Goal: Task Accomplishment & Management: Manage account settings

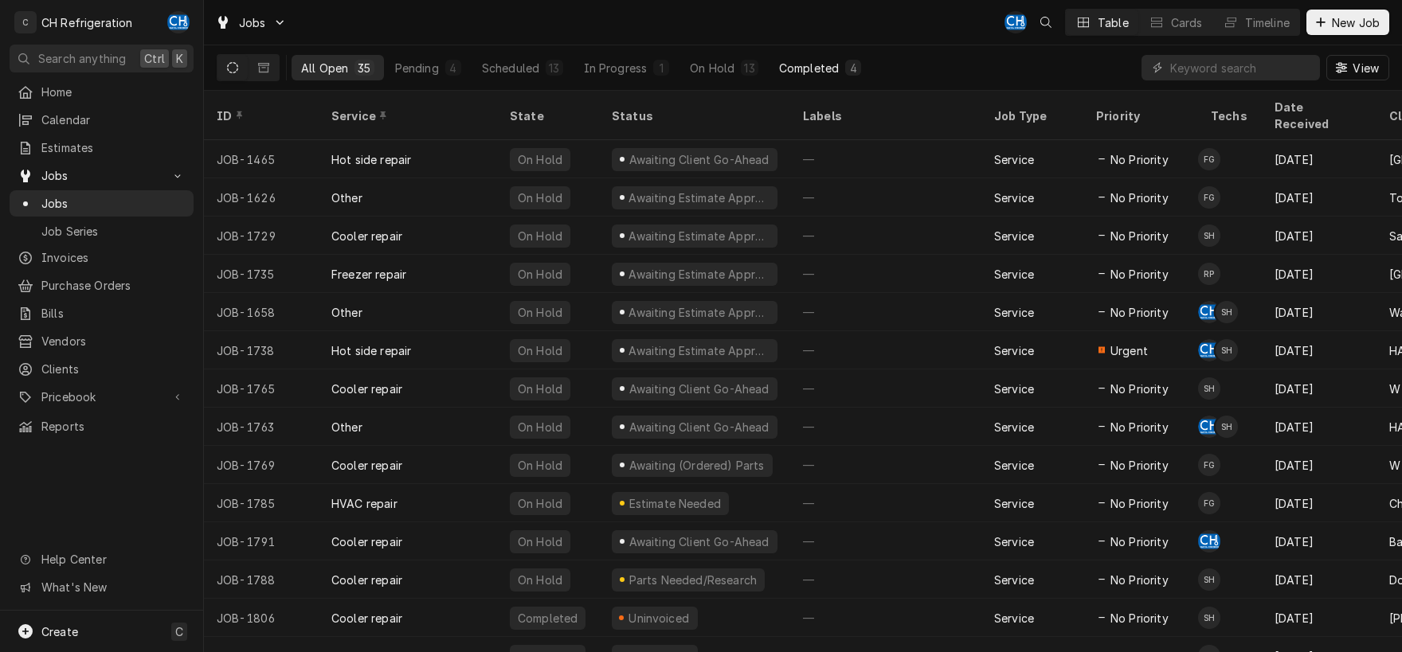
click at [827, 65] on div "Completed" at bounding box center [809, 68] width 60 height 17
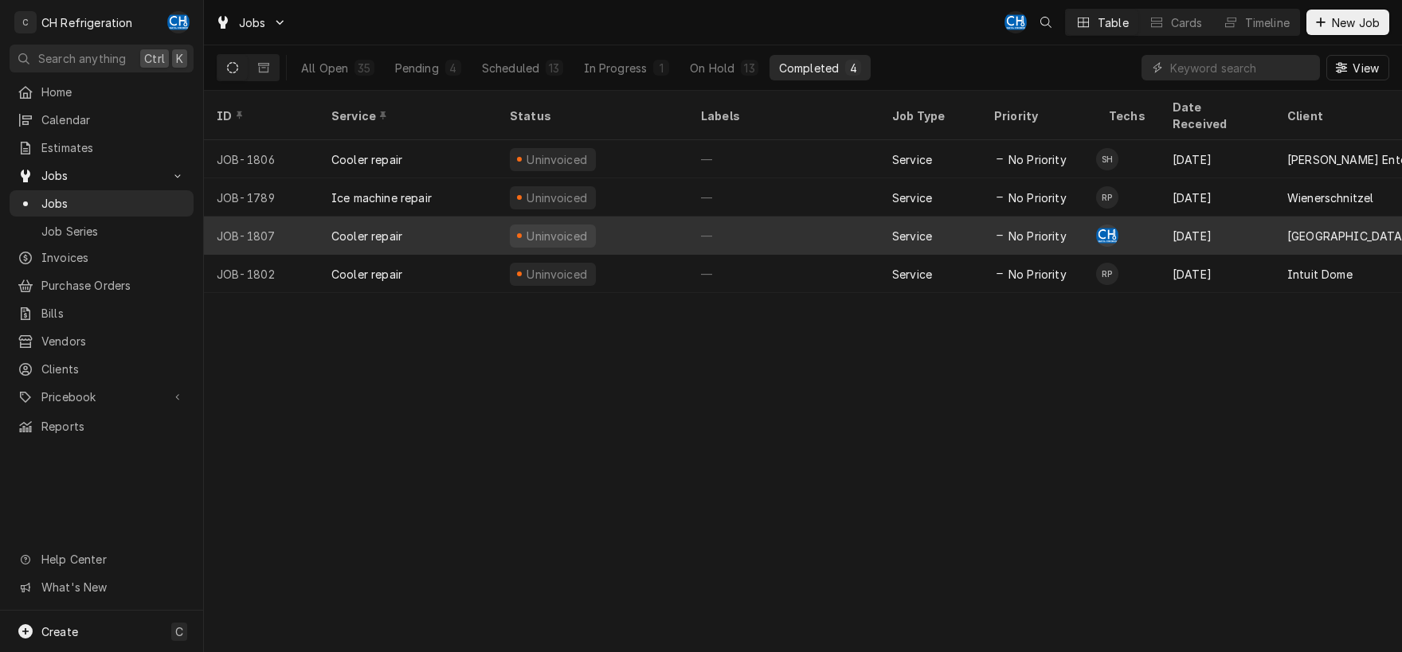
click at [789, 221] on div "—" at bounding box center [783, 236] width 191 height 38
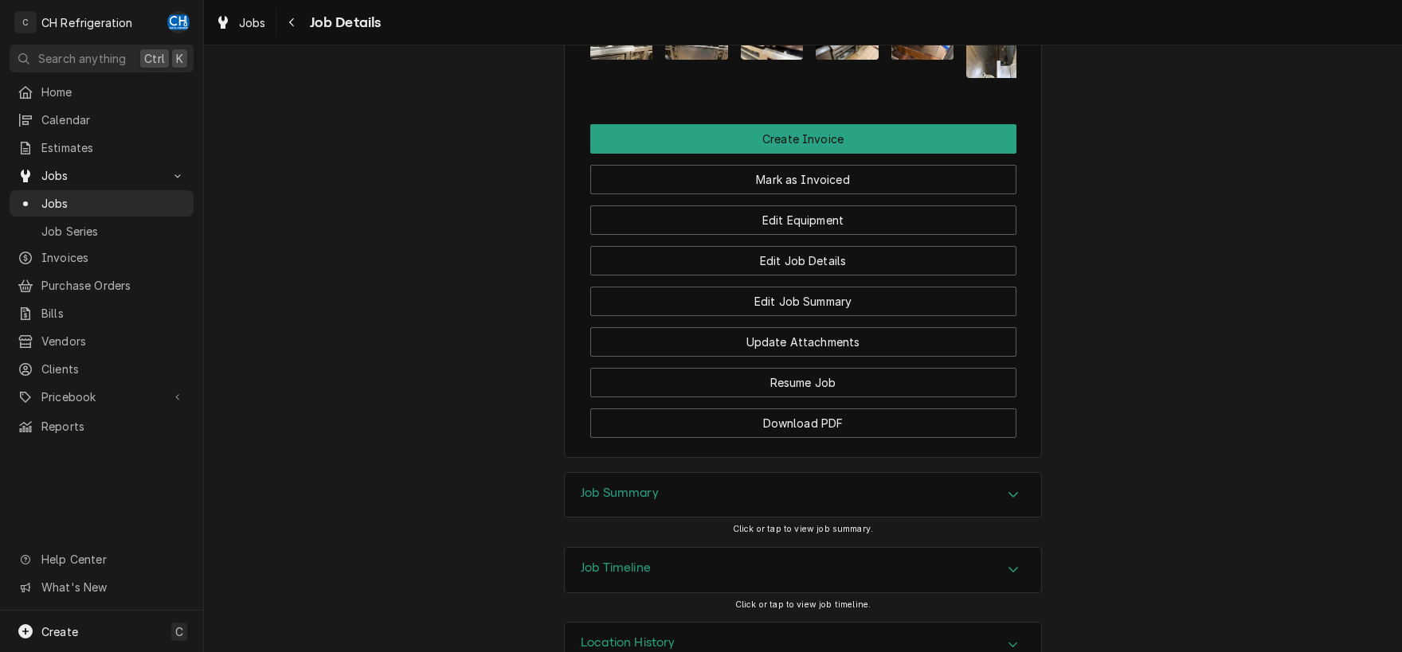
scroll to position [1101, 0]
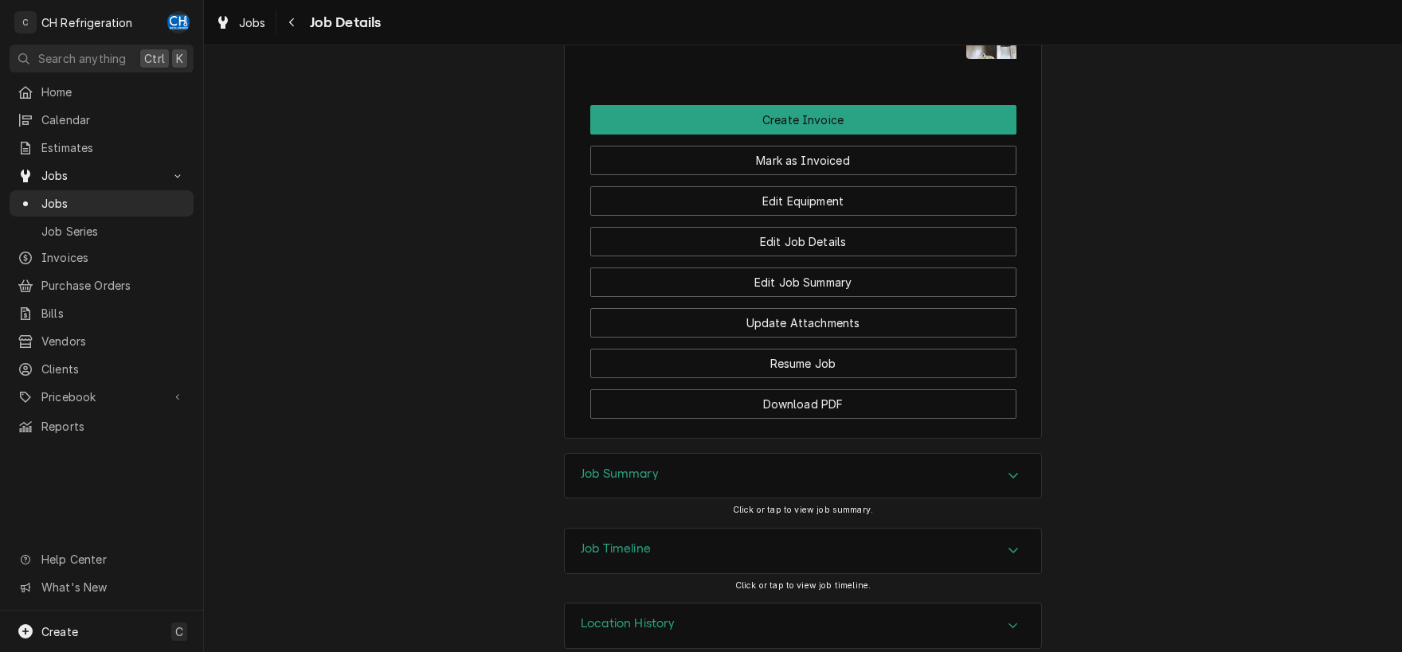
click at [1014, 469] on icon "Accordion Header" at bounding box center [1013, 475] width 11 height 13
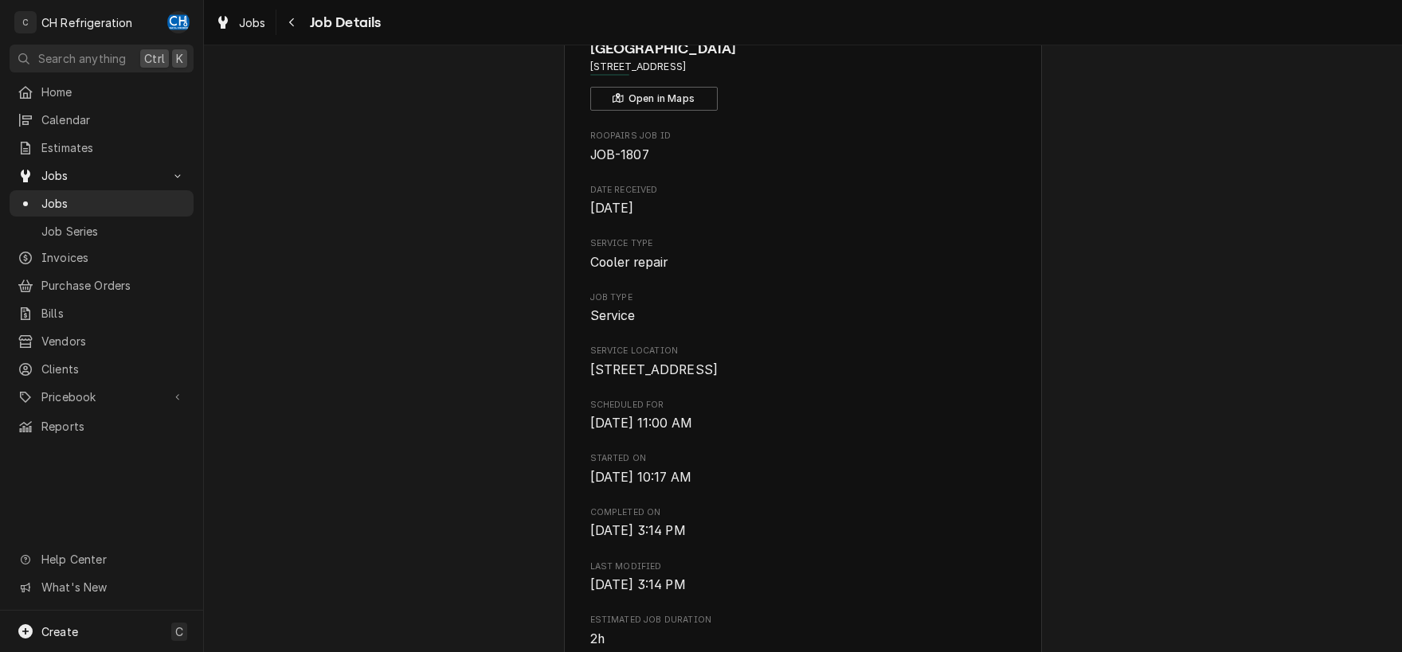
scroll to position [0, 0]
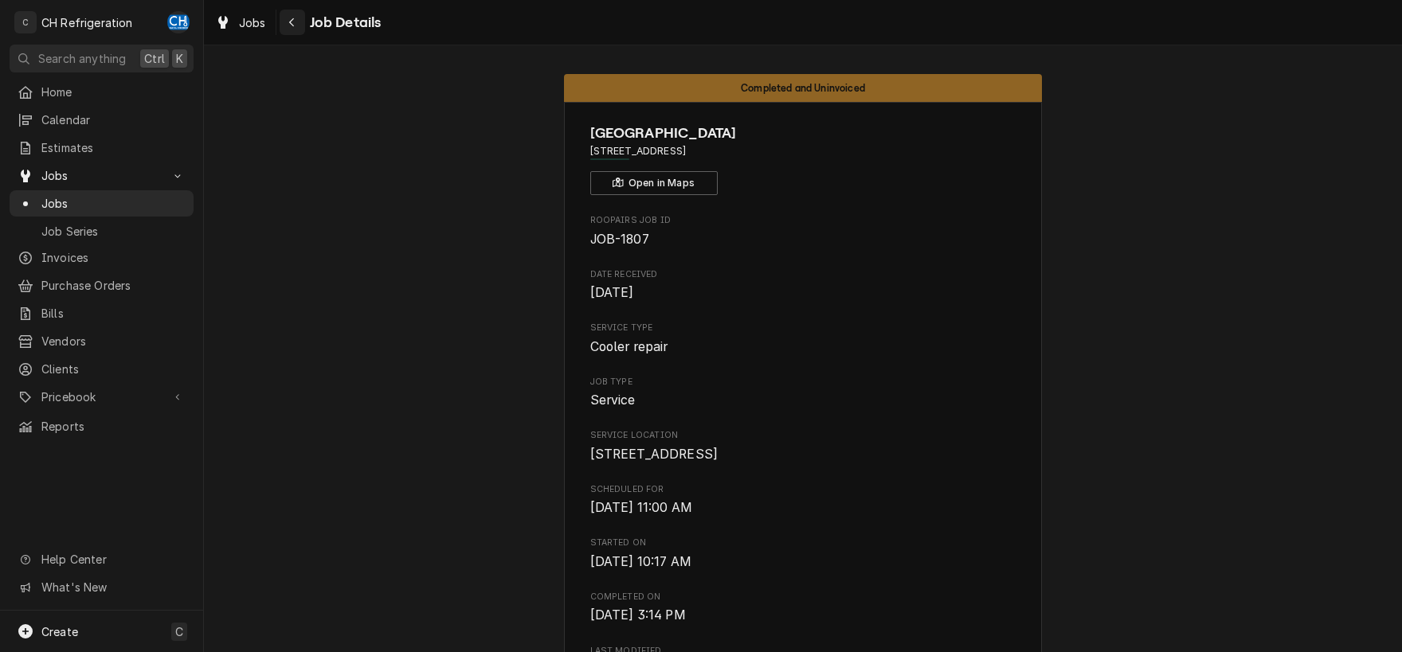
click at [293, 29] on div "Navigate back" at bounding box center [292, 22] width 16 height 16
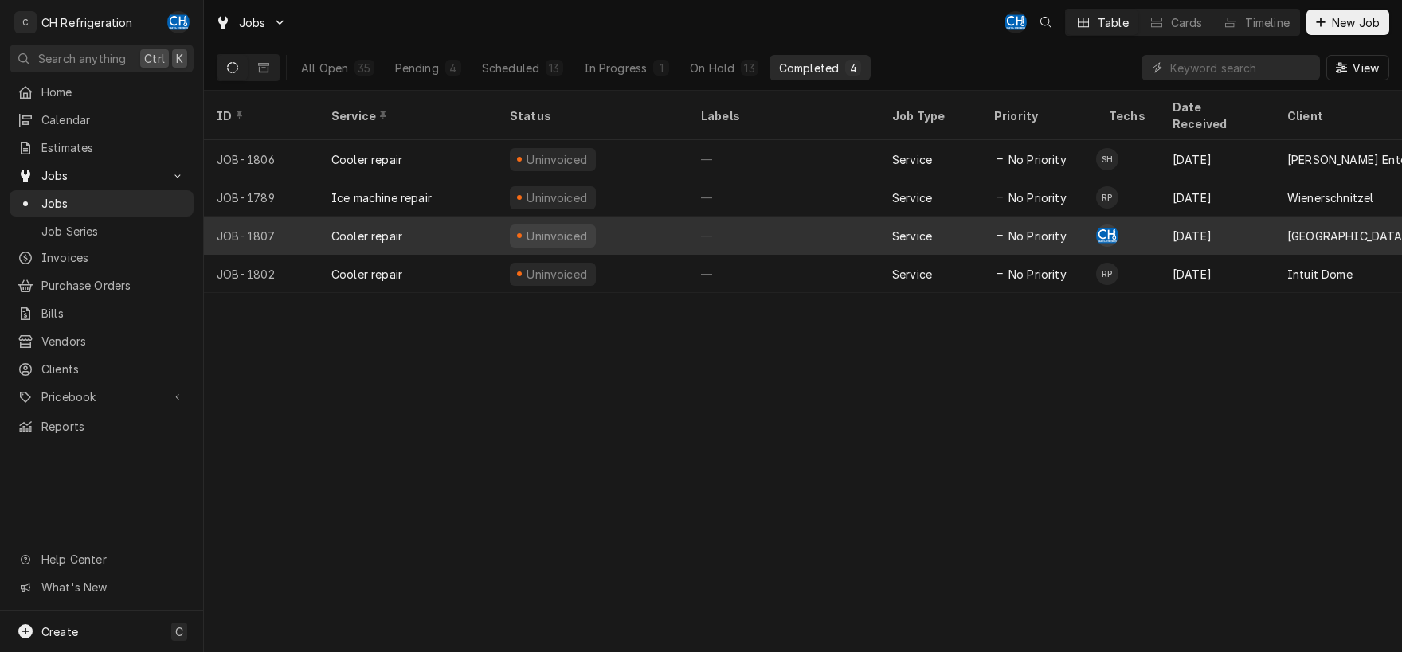
click at [756, 217] on div "—" at bounding box center [783, 236] width 191 height 38
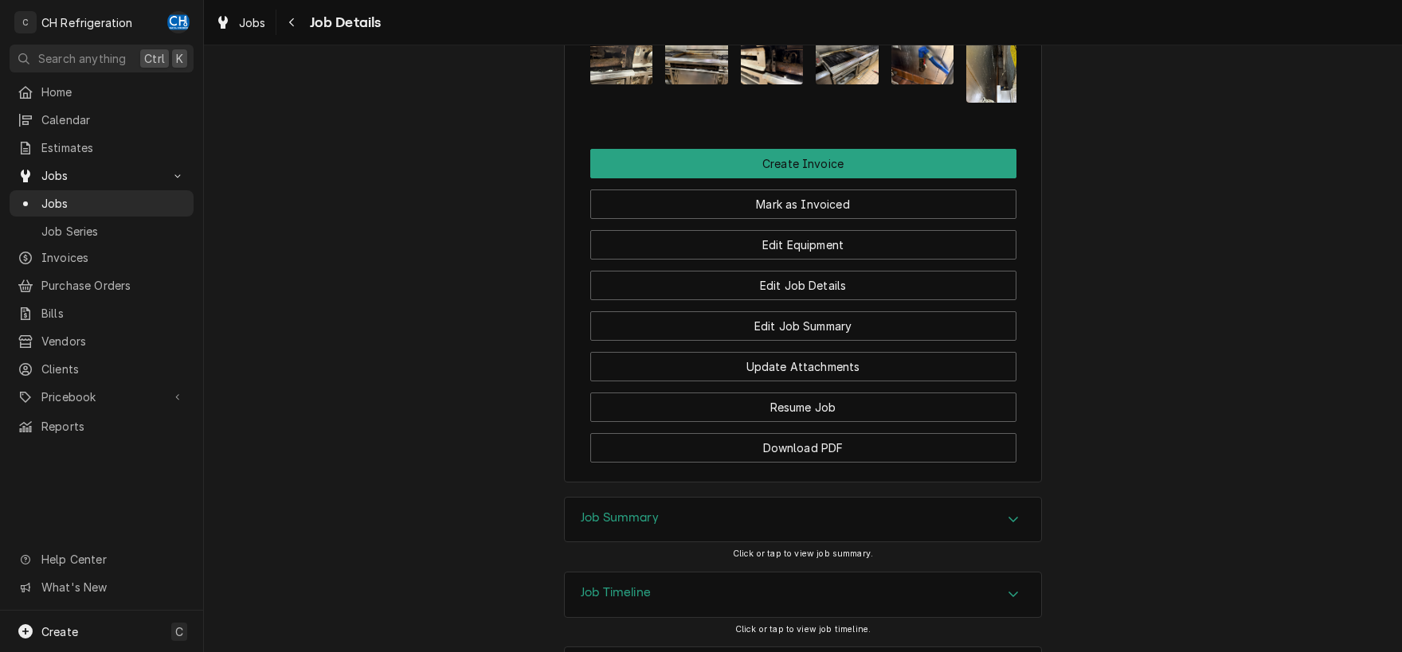
scroll to position [1017, 0]
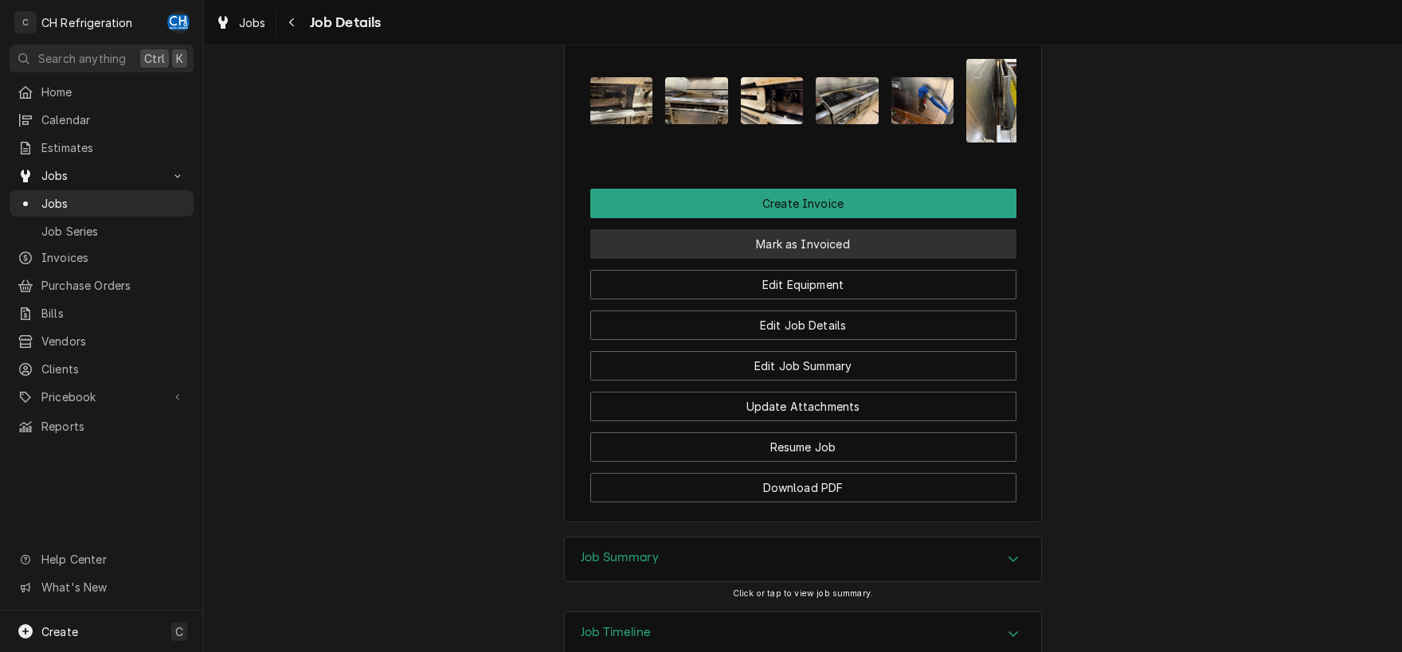
click at [821, 229] on button "Mark as Invoiced" at bounding box center [803, 243] width 426 height 29
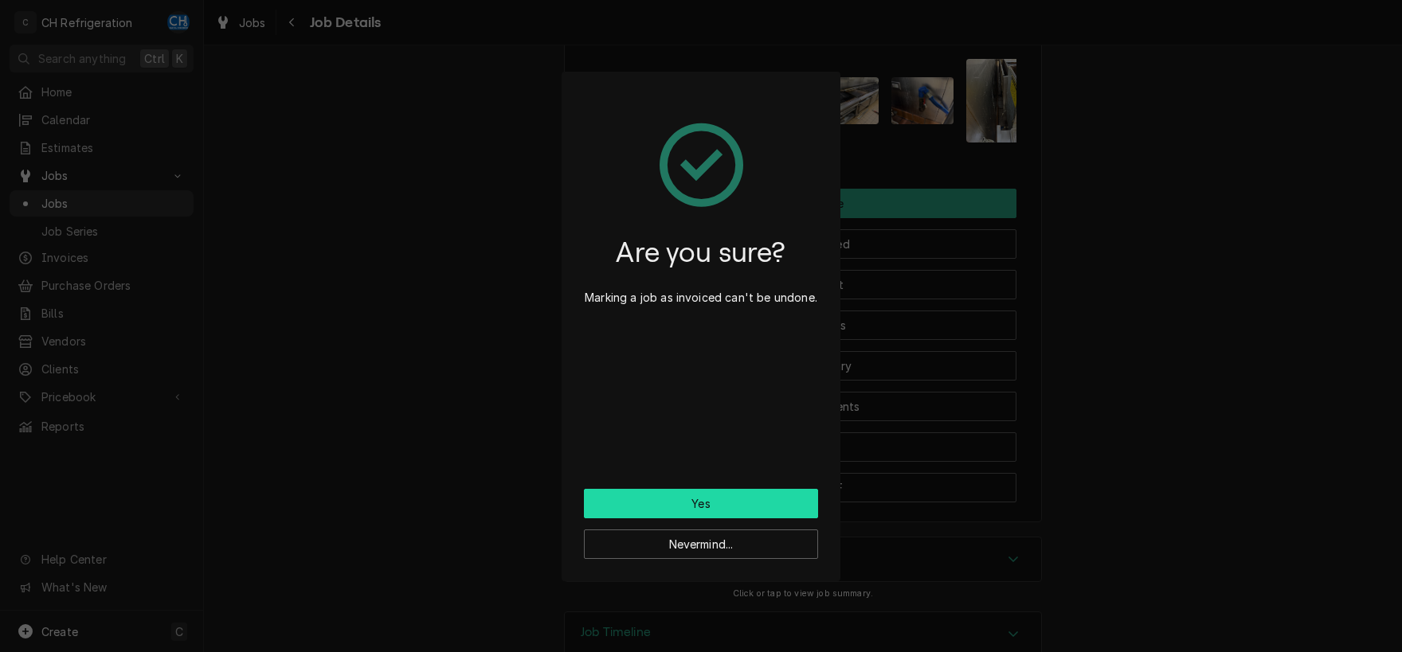
click at [692, 495] on button "Yes" at bounding box center [701, 503] width 234 height 29
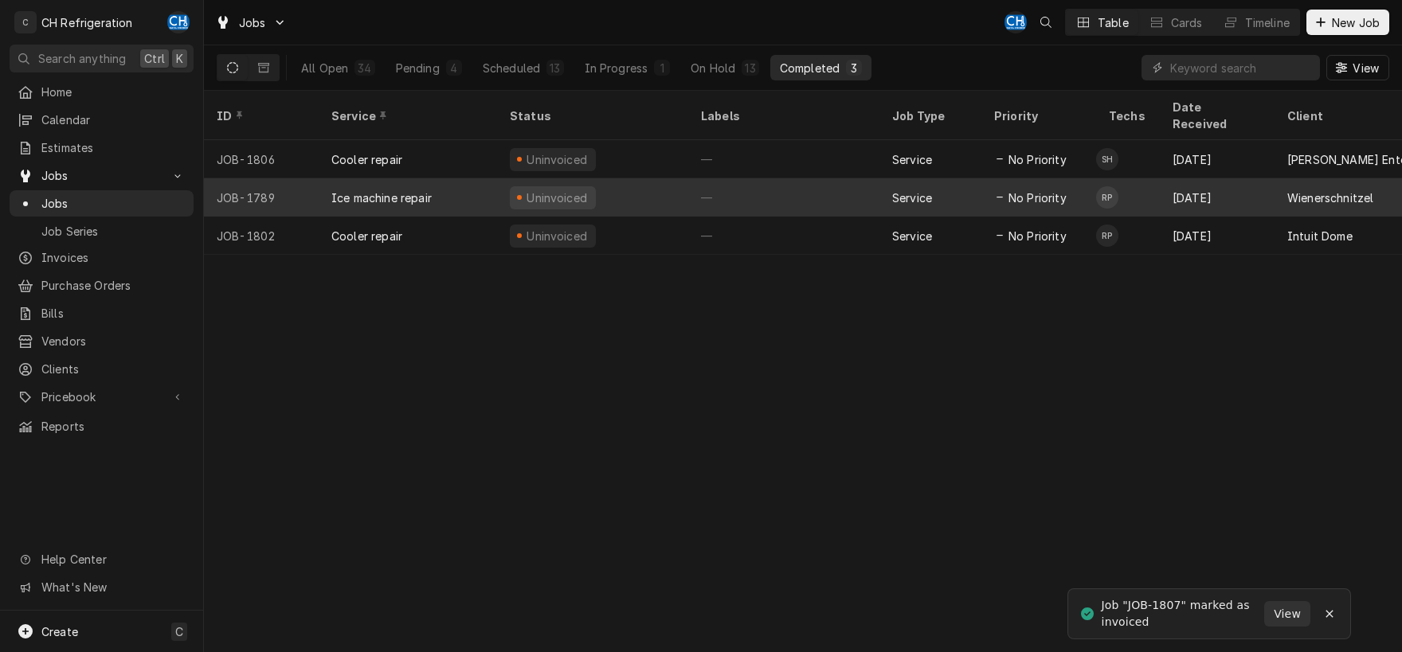
click at [864, 178] on div "—" at bounding box center [783, 197] width 191 height 38
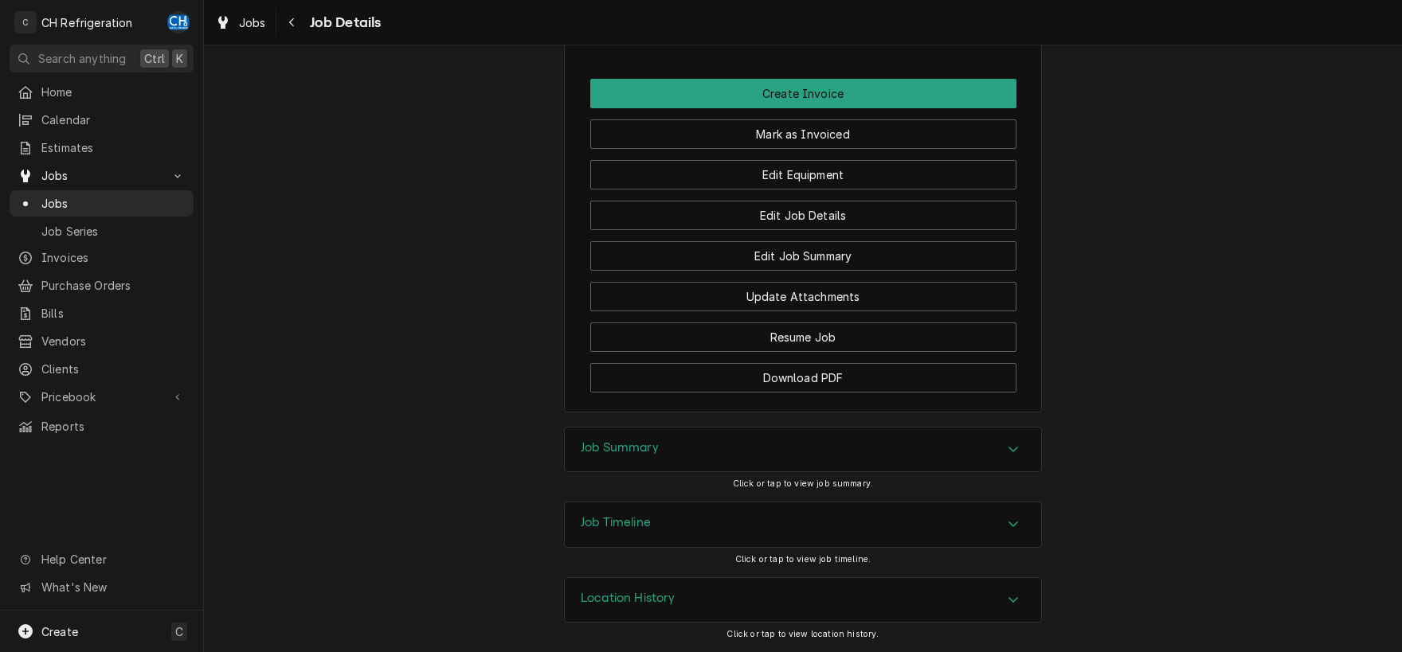
scroll to position [1252, 0]
click at [1000, 446] on div "Job Summary" at bounding box center [803, 450] width 476 height 45
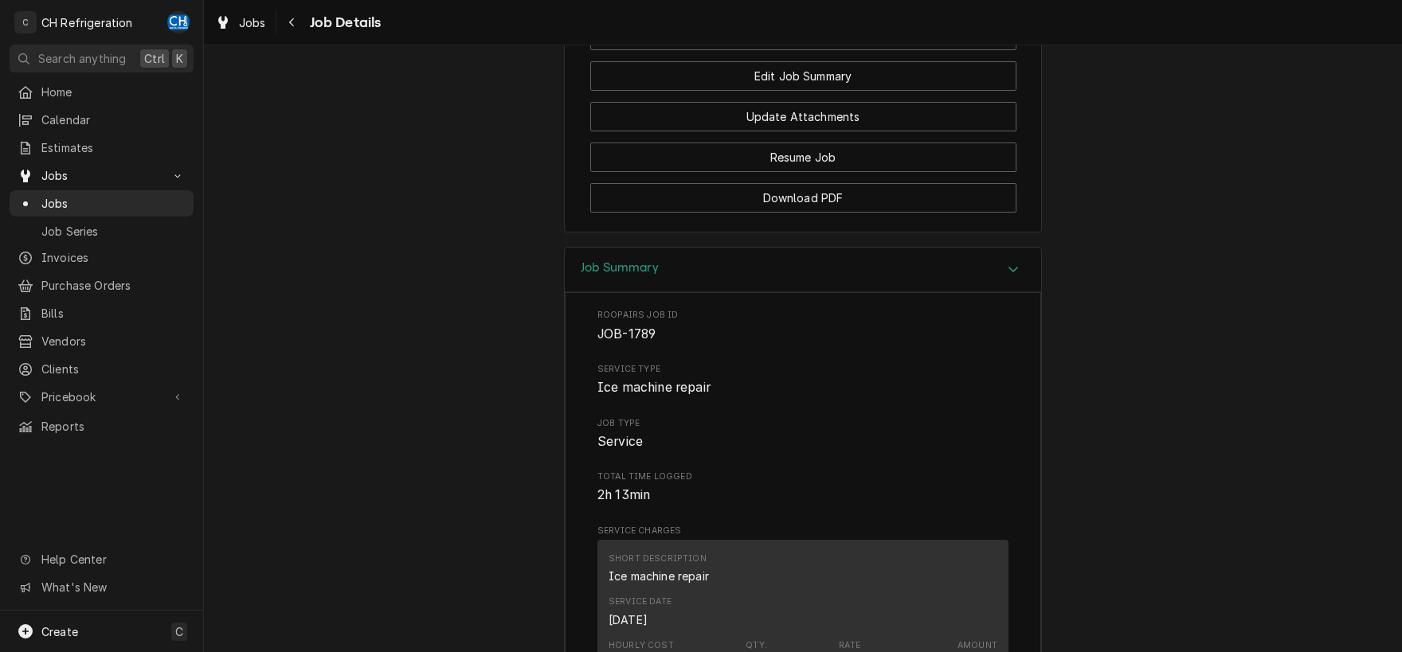
scroll to position [1914, 0]
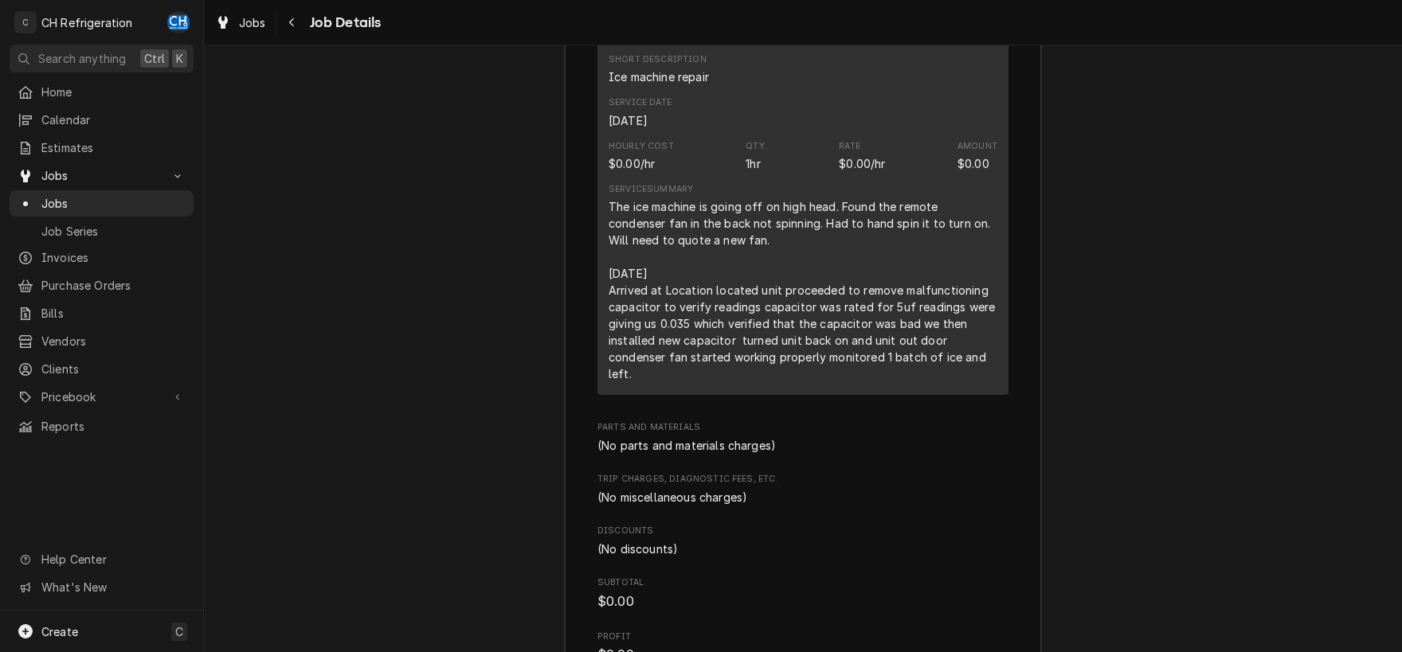
click at [864, 276] on div "The ice machine is going off on high head. Found the remote condenser fan in th…" at bounding box center [803, 290] width 389 height 184
drag, startPoint x: 609, startPoint y: 224, endPoint x: 978, endPoint y: 386, distance: 402.7
click at [978, 382] on div "The ice machine is going off on high head. Found the remote condenser fan in th…" at bounding box center [803, 290] width 389 height 184
copy div "The ice machine is going off on high head. Found the remote condenser fan in th…"
click at [844, 283] on div "The ice machine is going off on high head. Found the remote condenser fan in th…" at bounding box center [803, 290] width 389 height 184
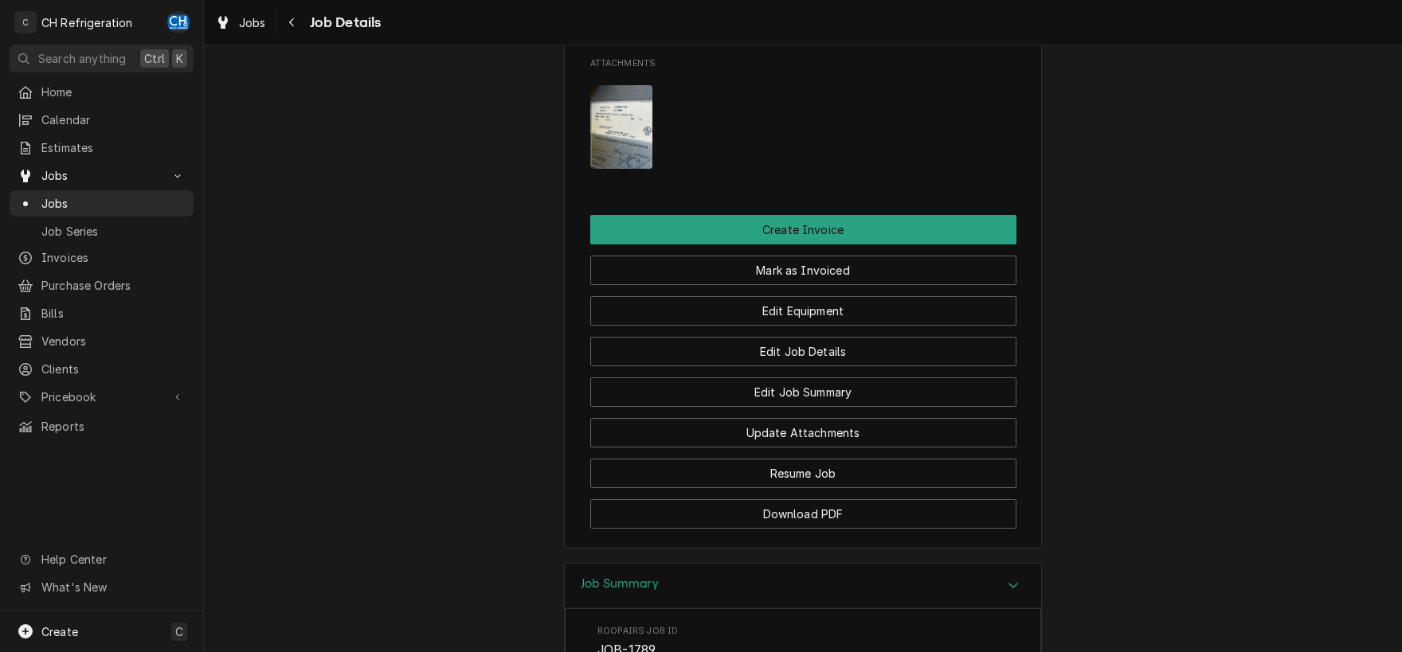
scroll to position [1088, 0]
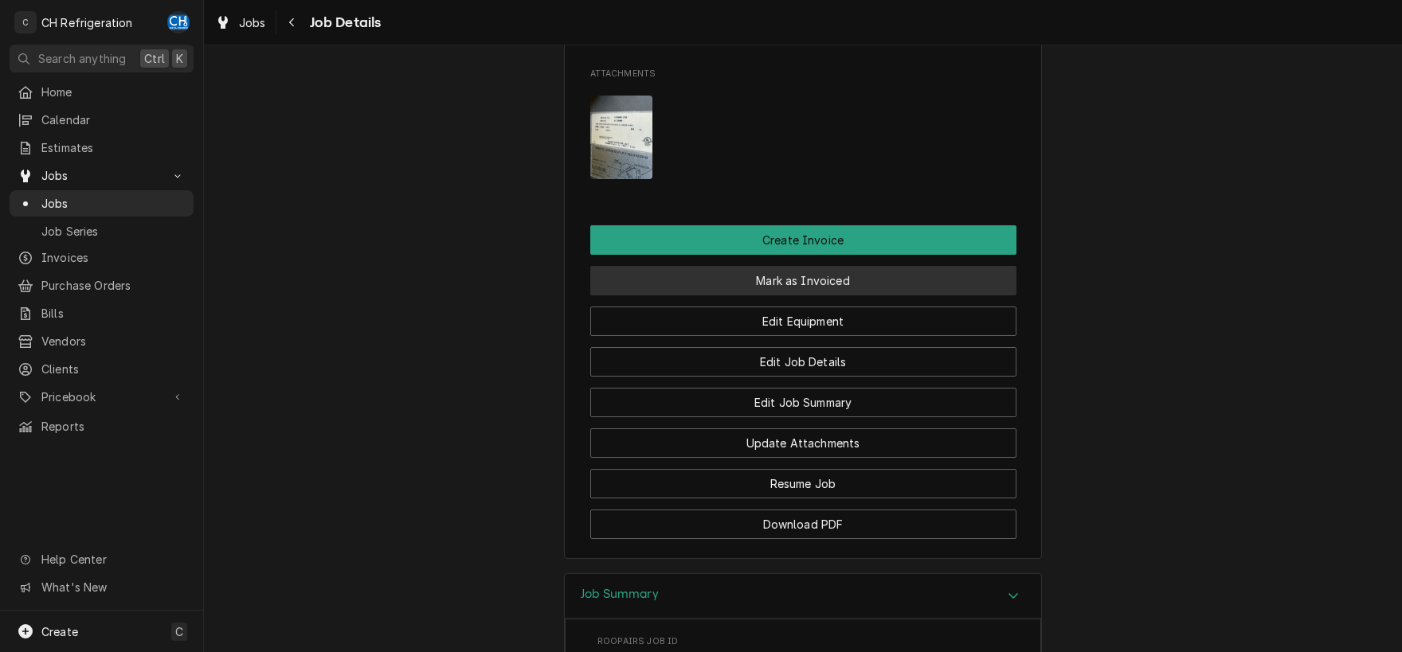
click at [805, 296] on button "Mark as Invoiced" at bounding box center [803, 280] width 426 height 29
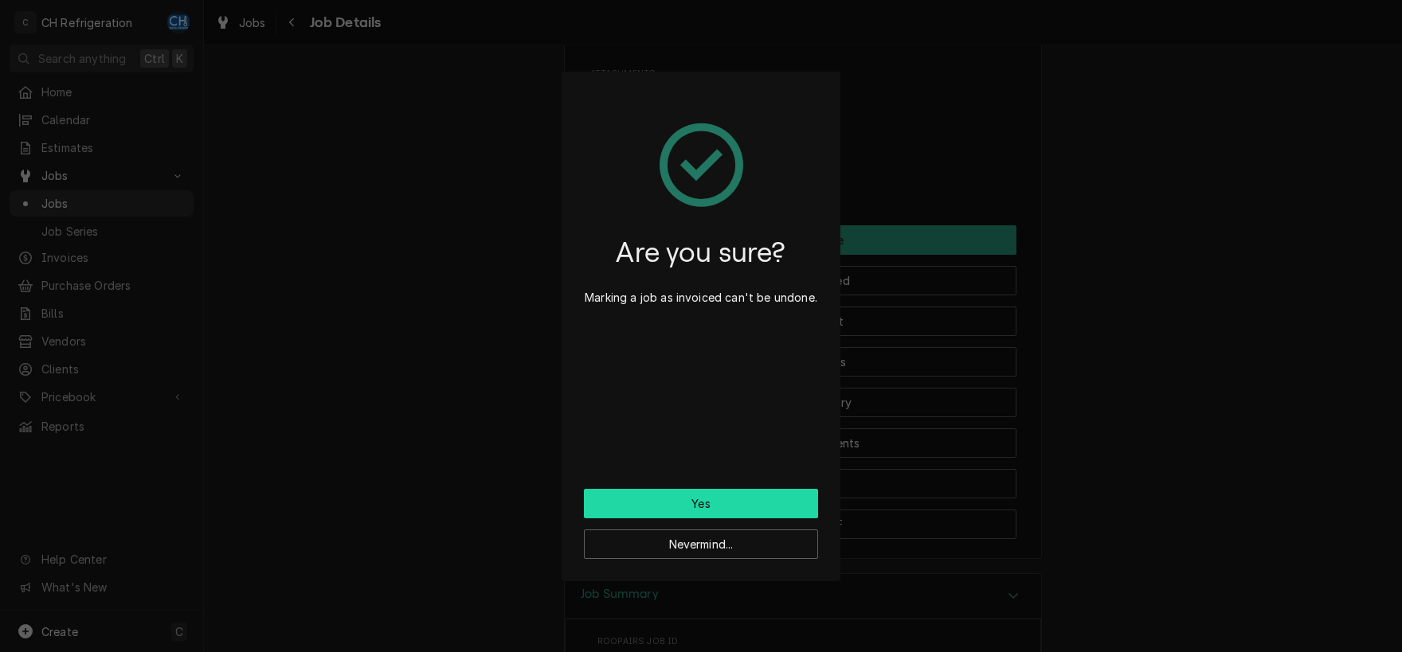
click at [706, 506] on button "Yes" at bounding box center [701, 503] width 234 height 29
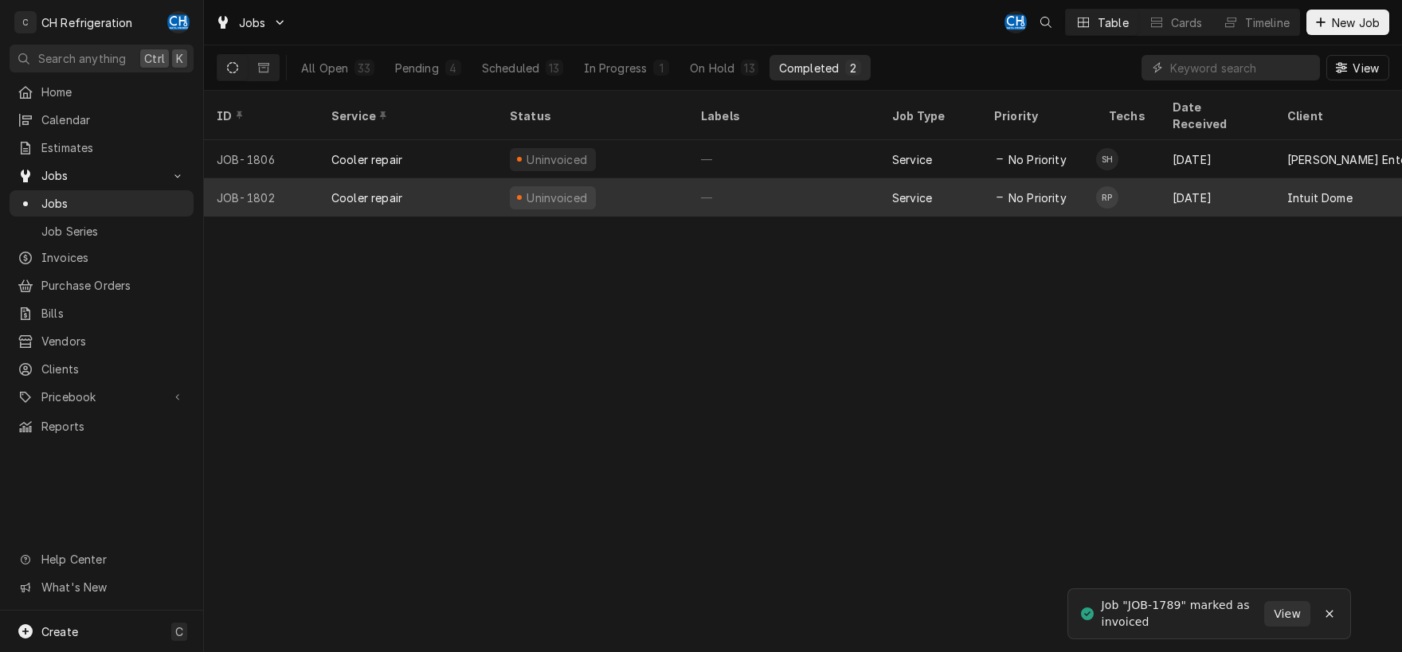
click at [726, 178] on div "—" at bounding box center [783, 197] width 191 height 38
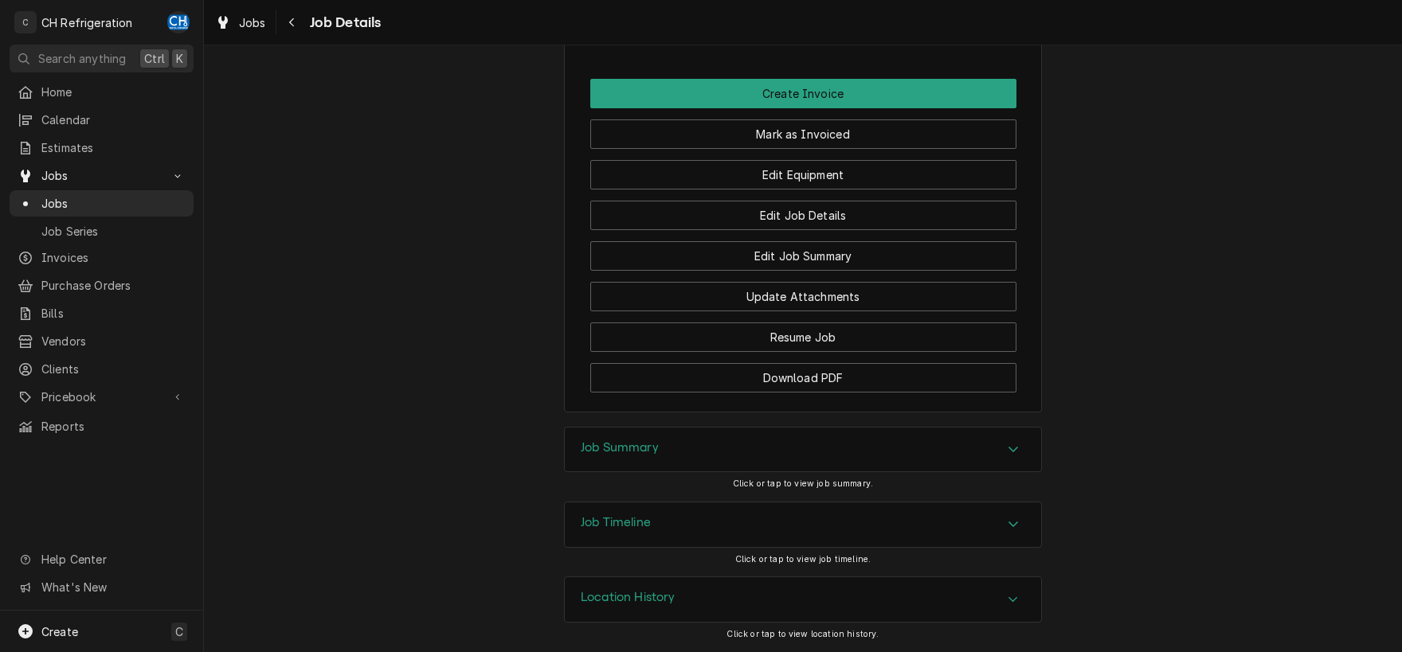
scroll to position [1181, 0]
click at [1015, 451] on icon "Accordion Header" at bounding box center [1014, 450] width 10 height 6
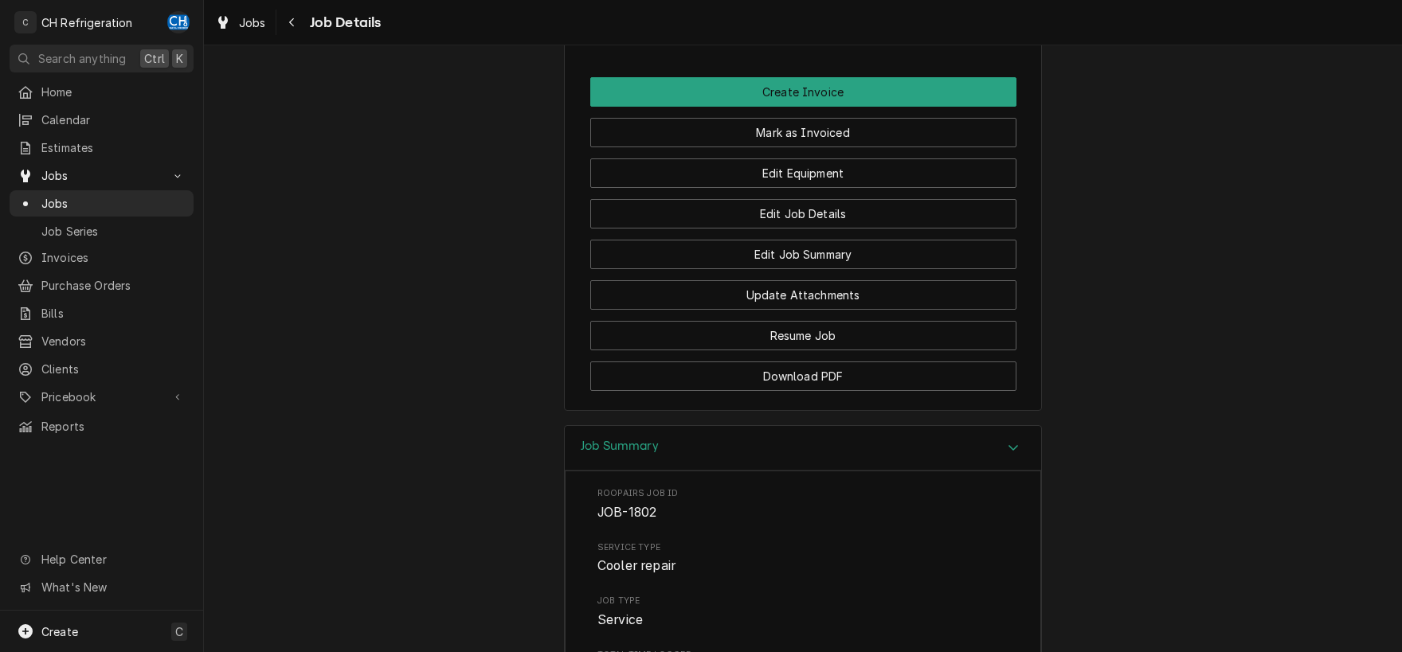
scroll to position [2050, 0]
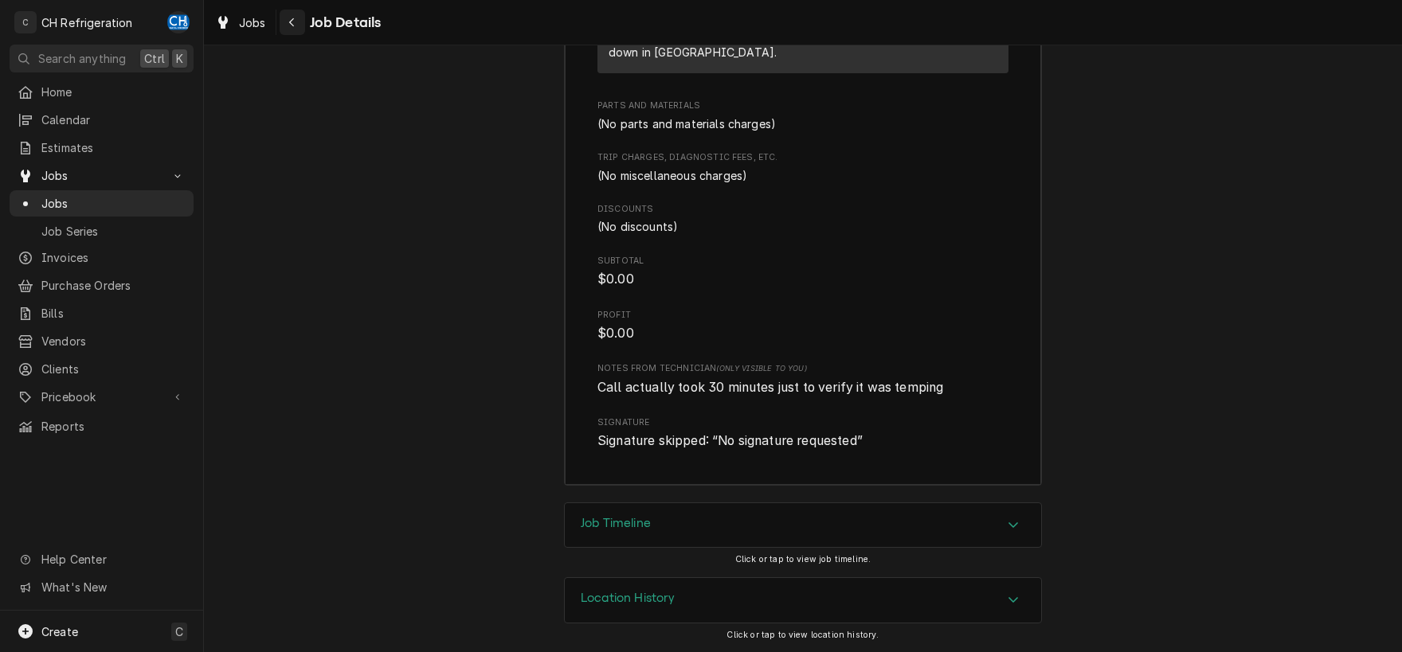
click at [286, 22] on div "Navigate back" at bounding box center [292, 22] width 16 height 16
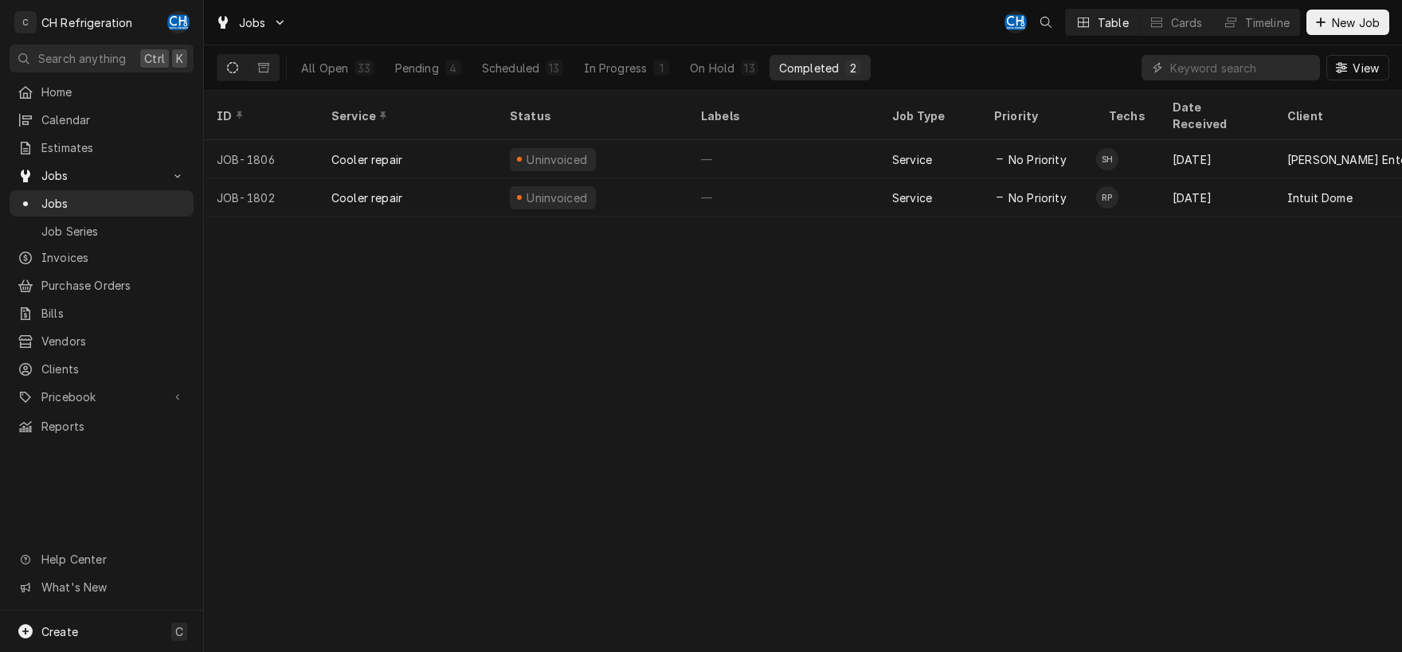
click at [1289, 364] on div "ID Service Status Labels Job Type Priority Techs Date Received Client Location …" at bounding box center [803, 372] width 1198 height 562
click at [708, 63] on div "On Hold" at bounding box center [712, 68] width 45 height 17
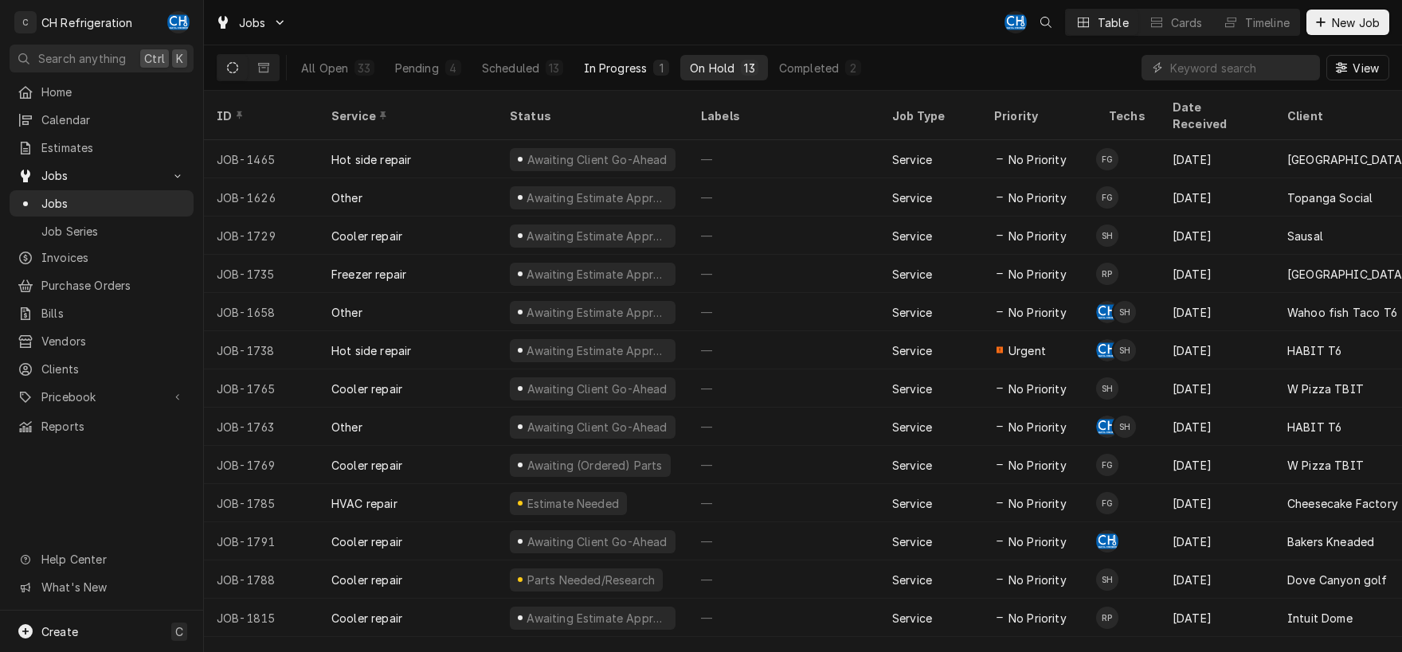
click at [644, 67] on div "In Progress" at bounding box center [616, 68] width 64 height 17
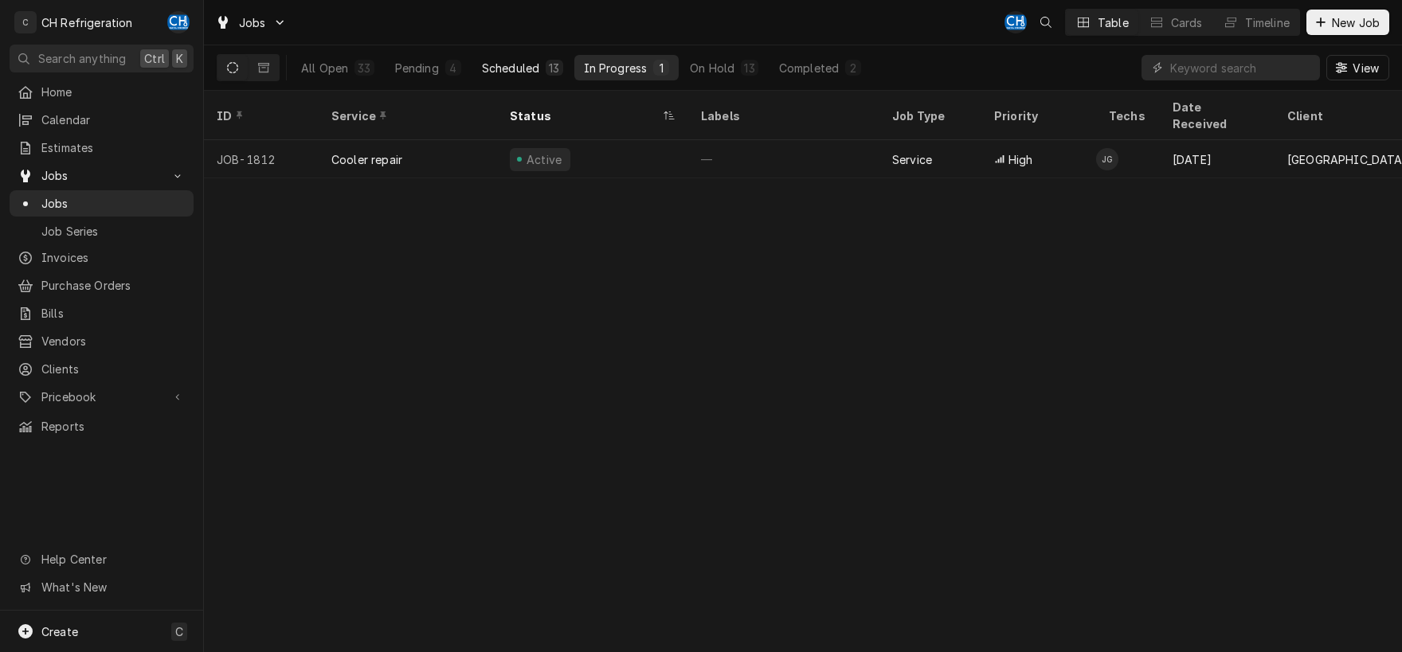
click at [521, 67] on div "Scheduled" at bounding box center [510, 68] width 57 height 17
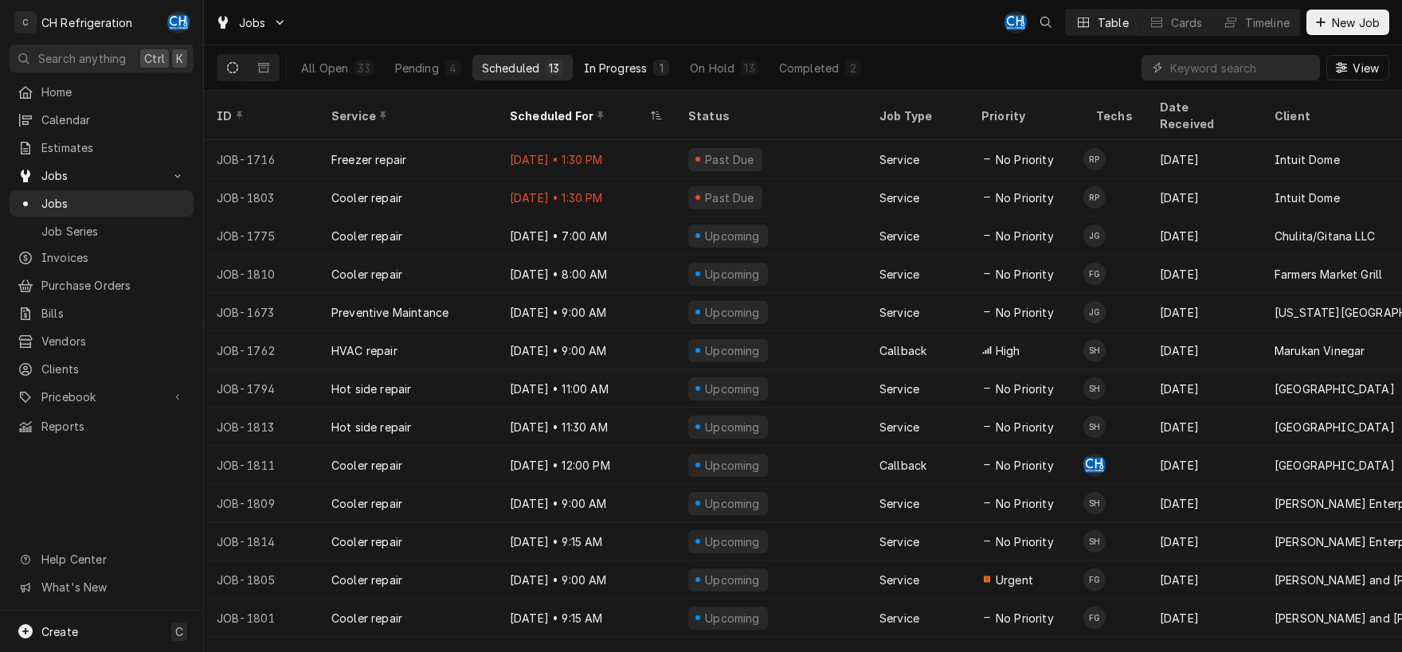
click at [604, 69] on div "In Progress" at bounding box center [616, 68] width 64 height 17
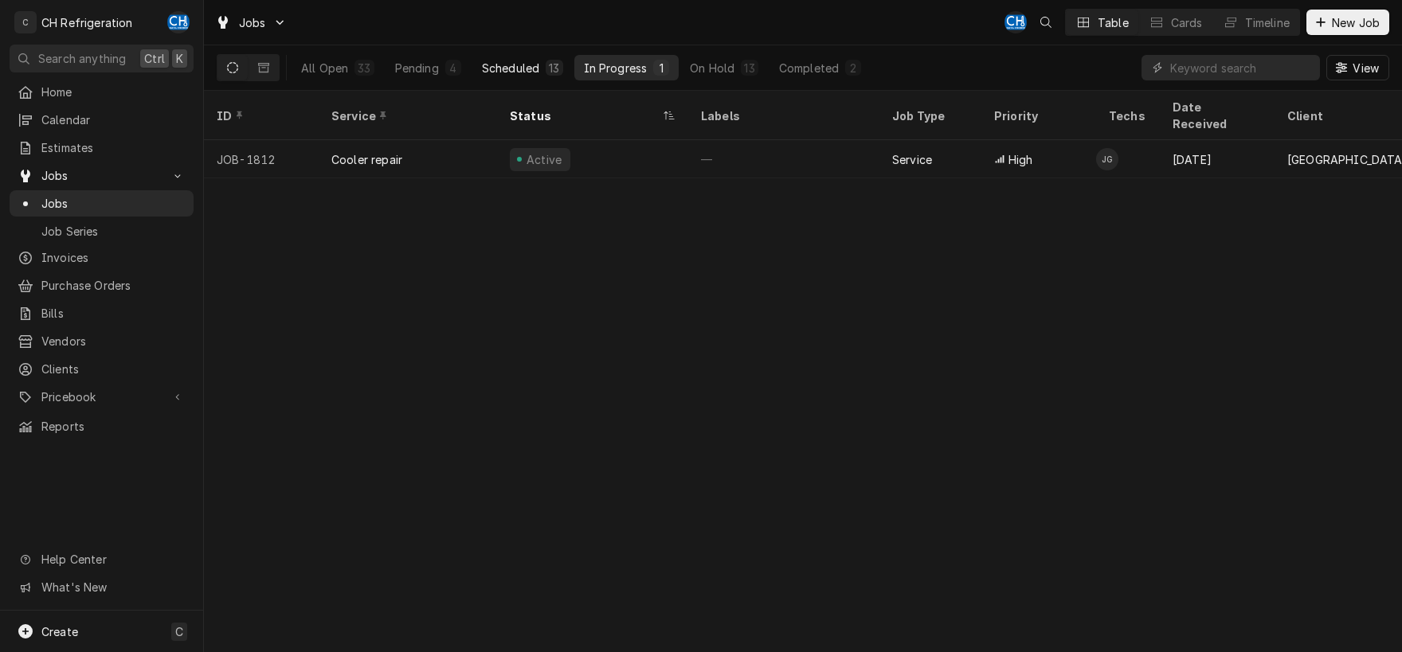
click at [520, 65] on div "Scheduled" at bounding box center [510, 68] width 57 height 17
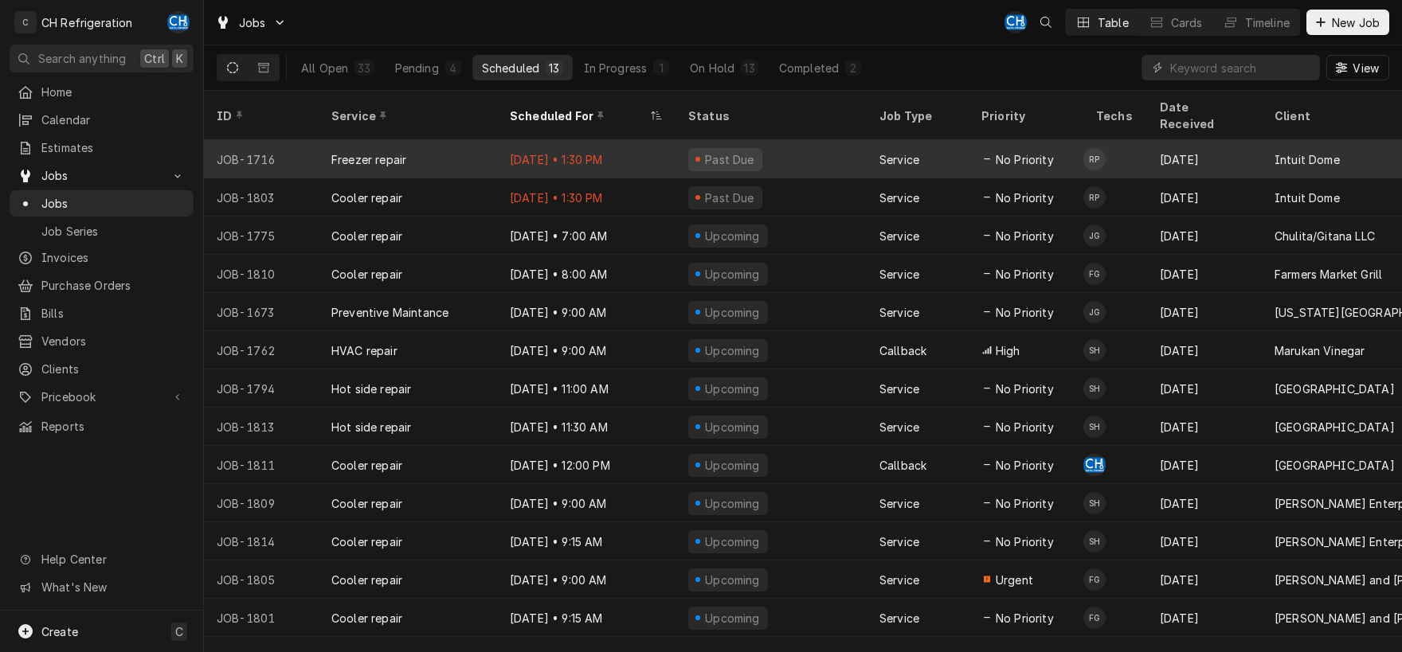
click at [655, 140] on div "Aug 26 • 1:30 PM" at bounding box center [586, 159] width 178 height 38
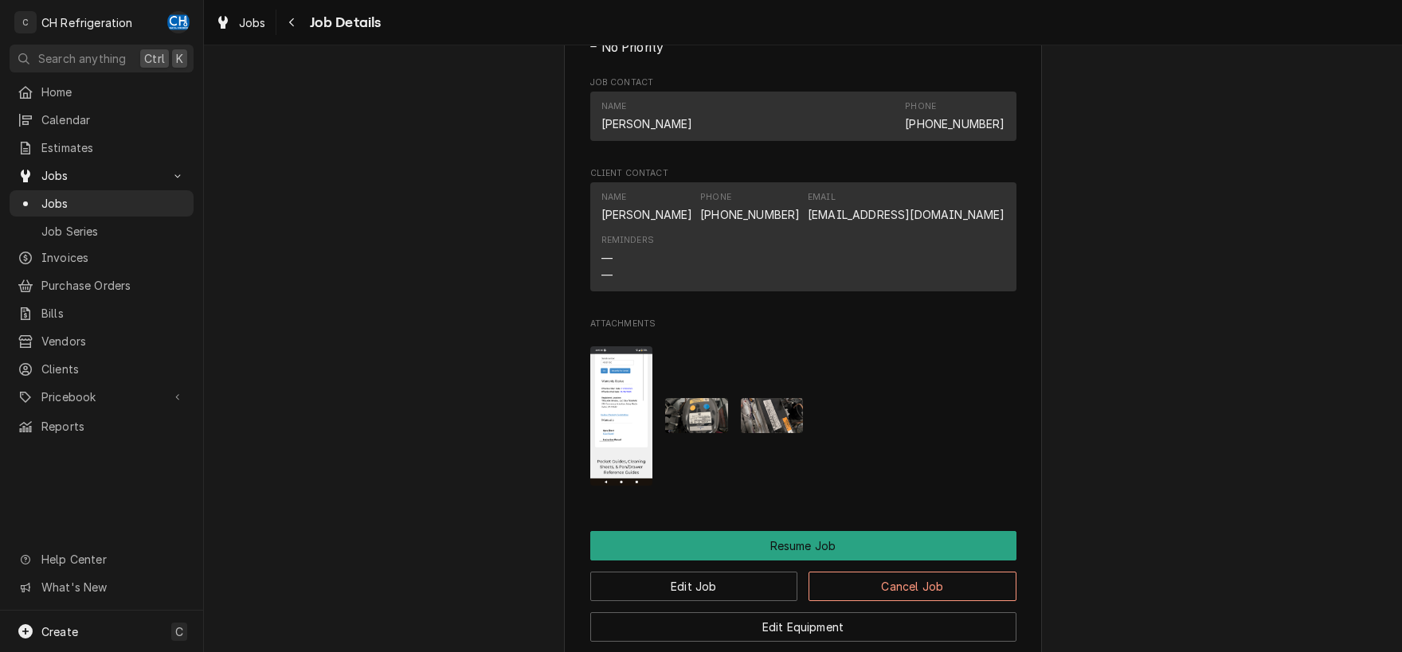
scroll to position [1581, 0]
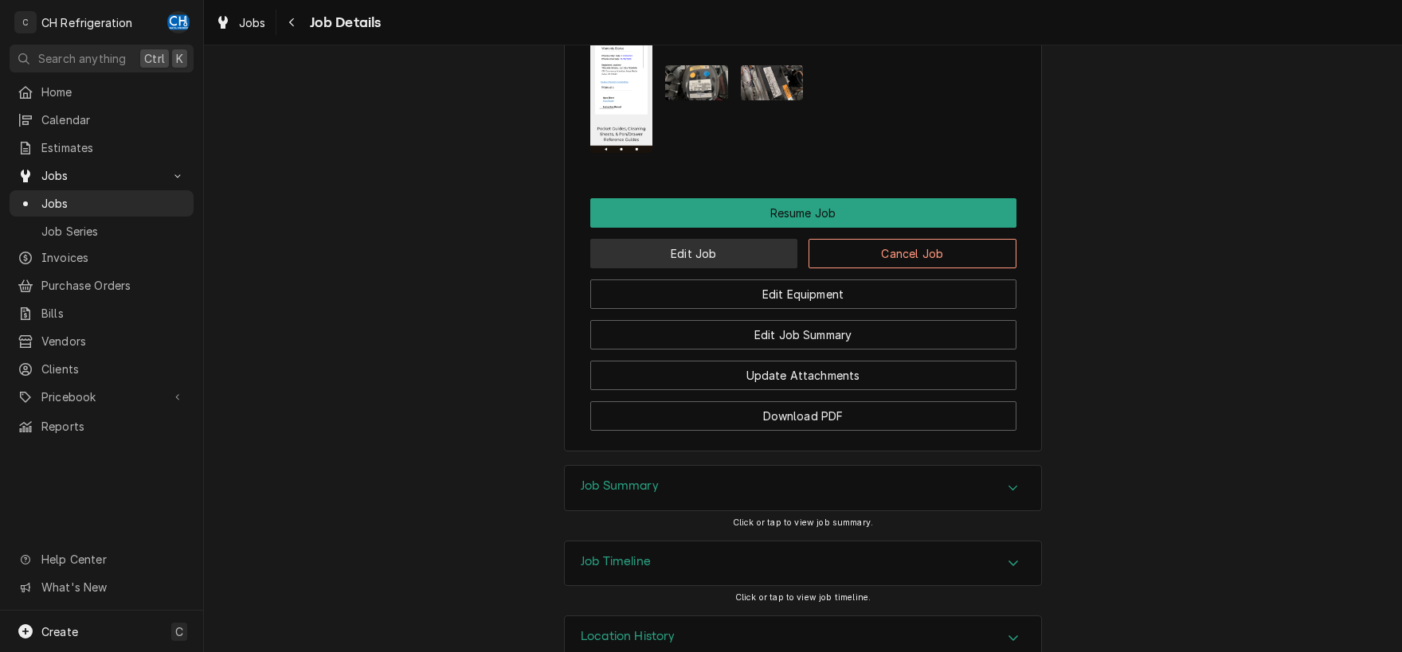
click at [740, 265] on button "Edit Job" at bounding box center [694, 253] width 208 height 29
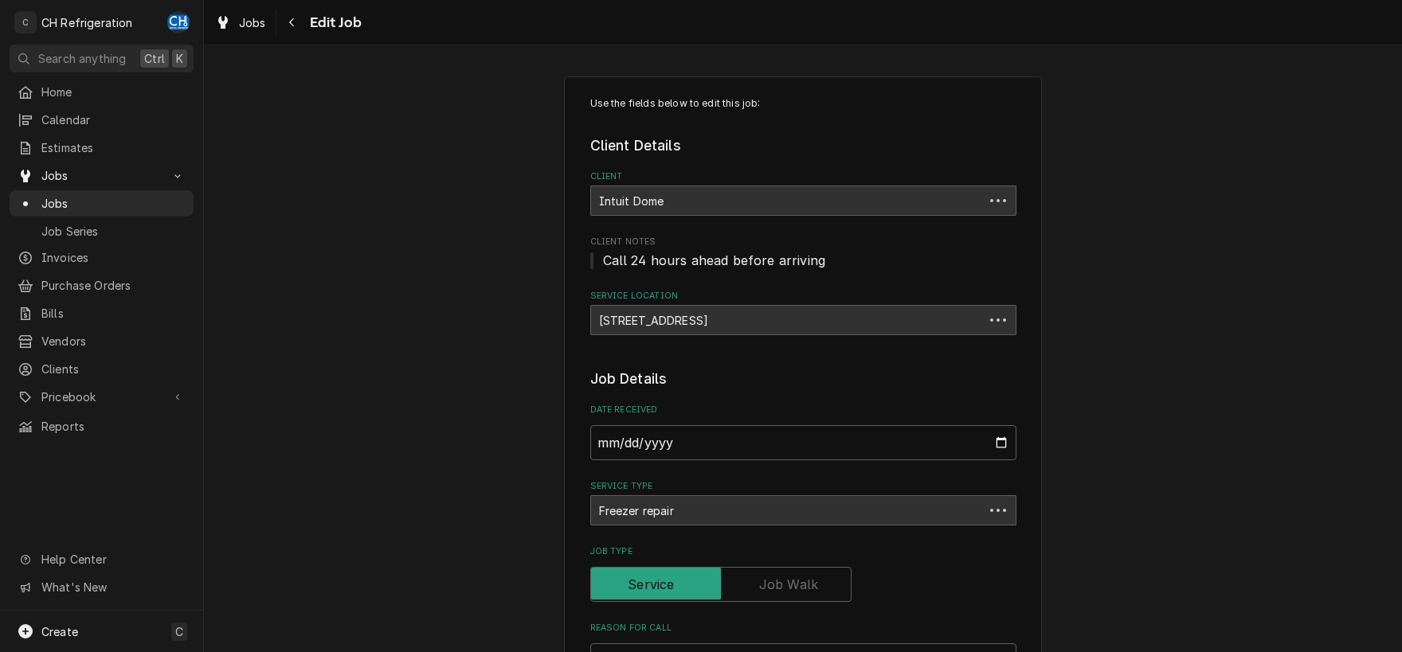
type textarea "x"
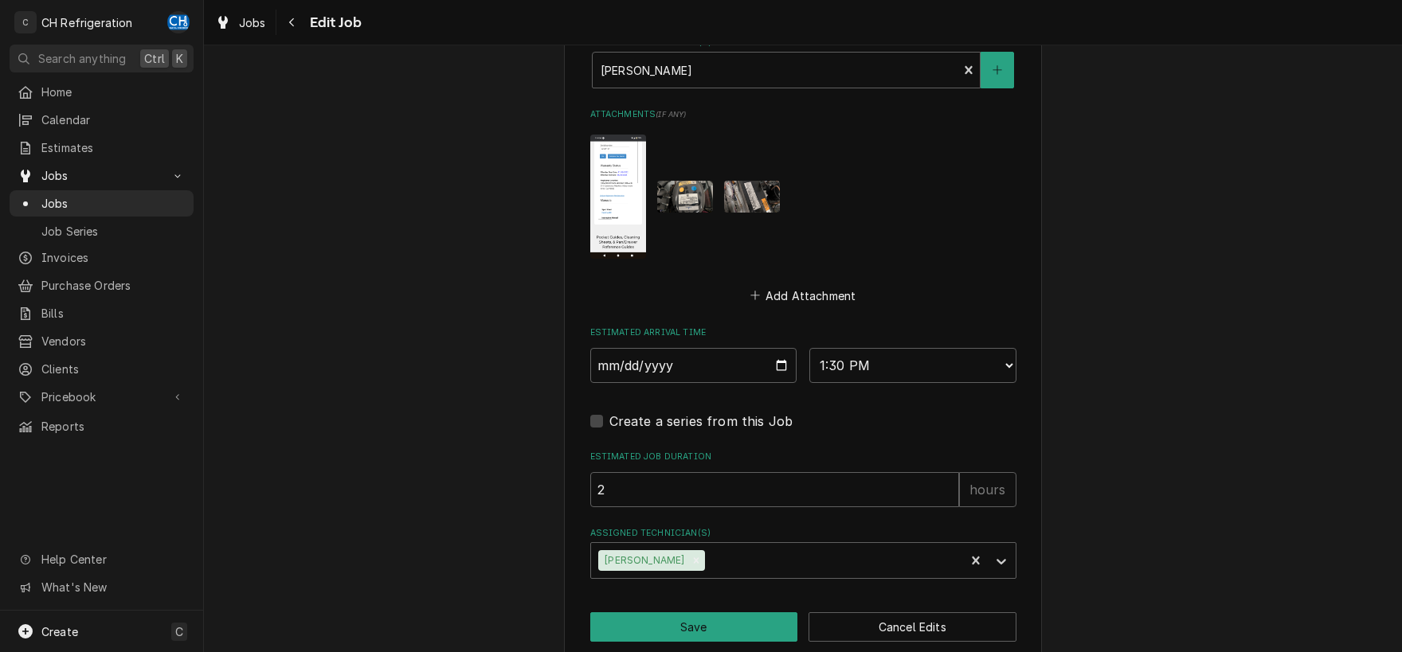
scroll to position [1113, 0]
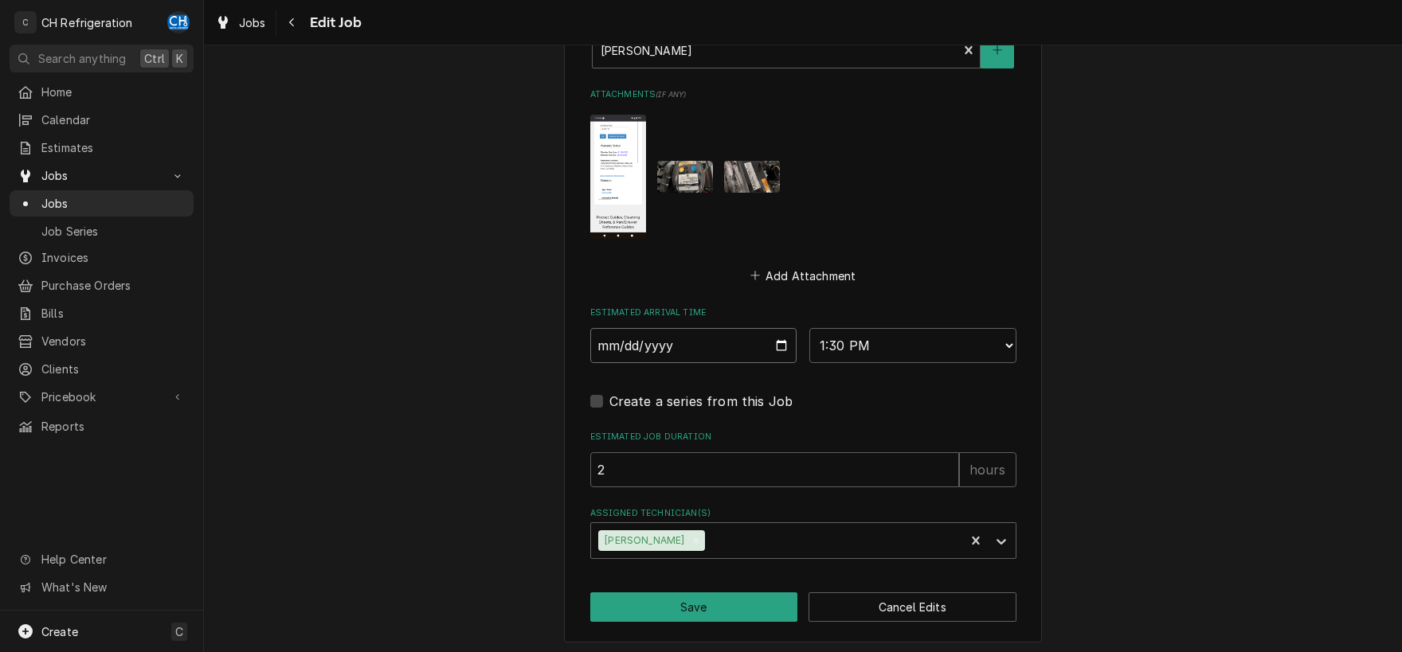
click at [772, 338] on input "2025-08-26" at bounding box center [693, 345] width 207 height 35
type input "2025-08-27"
type textarea "x"
click at [809, 328] on select "AM / PM 6:00 AM 6:15 AM 6:30 AM 6:45 AM 7:00 AM 7:15 AM 7:30 AM 7:45 AM 8:00 AM…" at bounding box center [912, 345] width 207 height 35
select select "09:00:00"
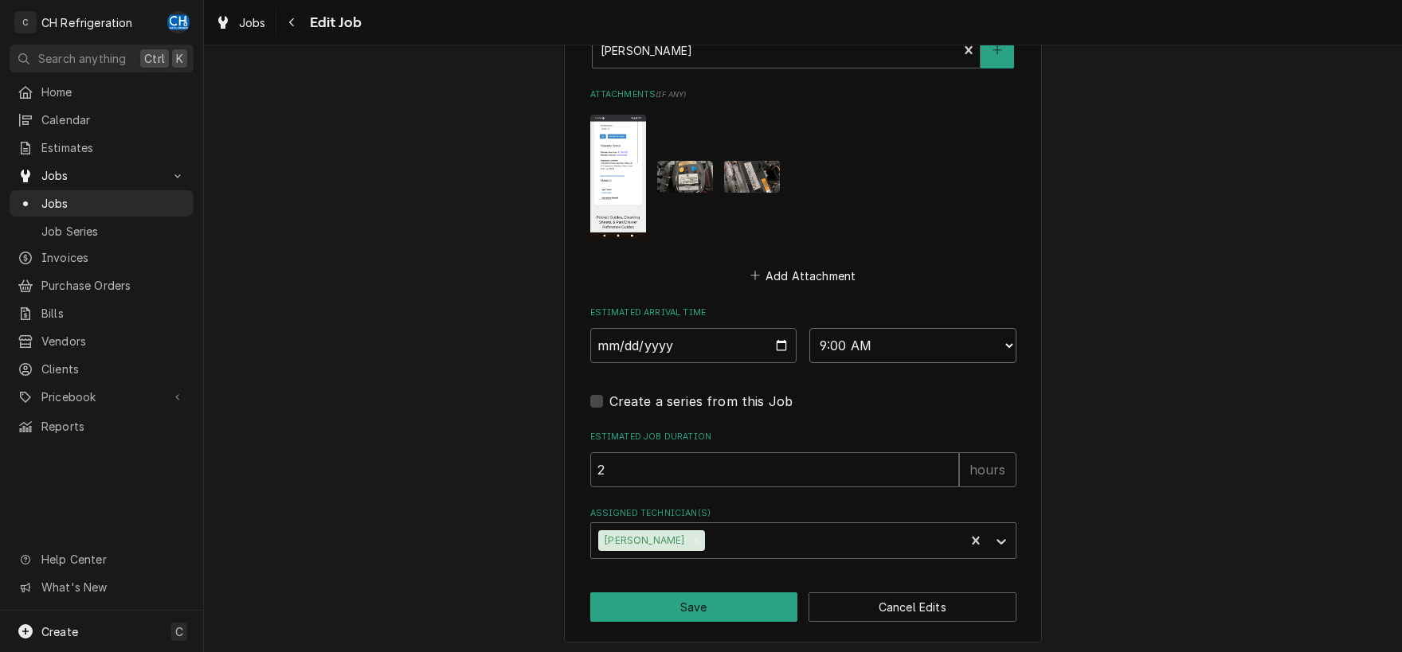
click option "9:00 AM" at bounding box center [0, 0] width 0 height 0
click at [706, 605] on button "Save" at bounding box center [694, 607] width 208 height 29
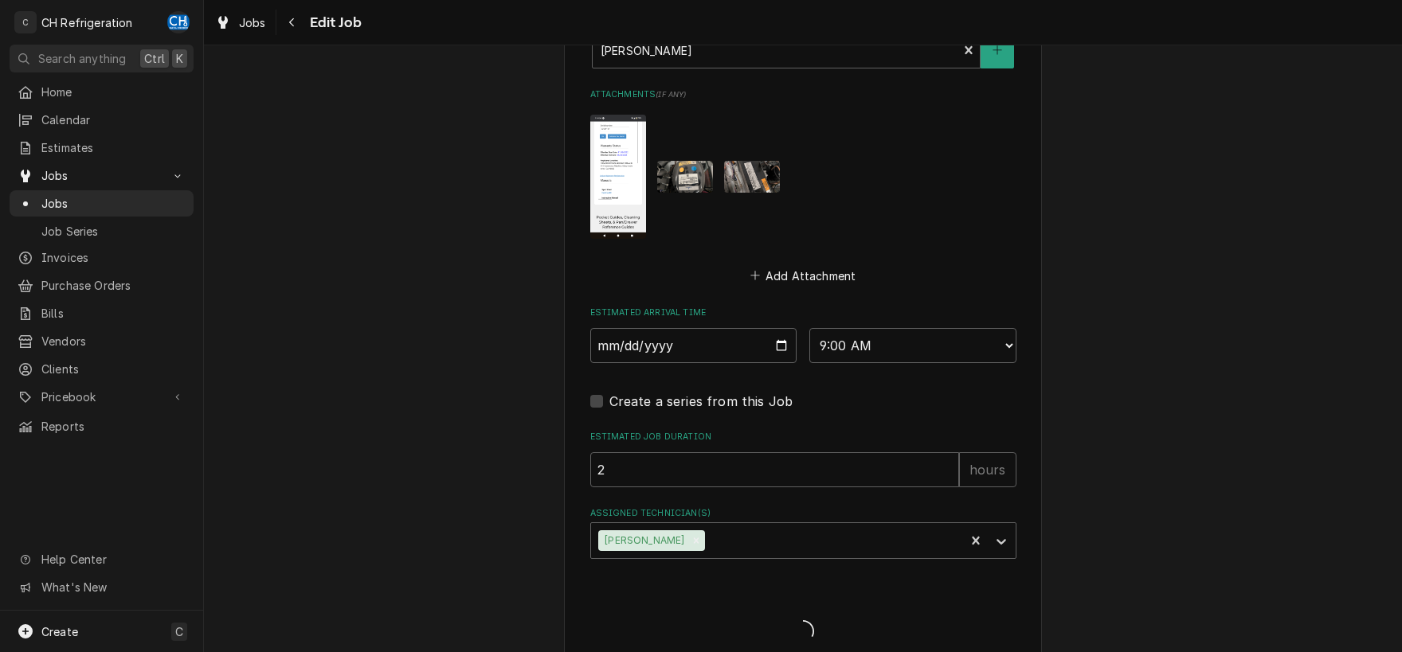
type textarea "x"
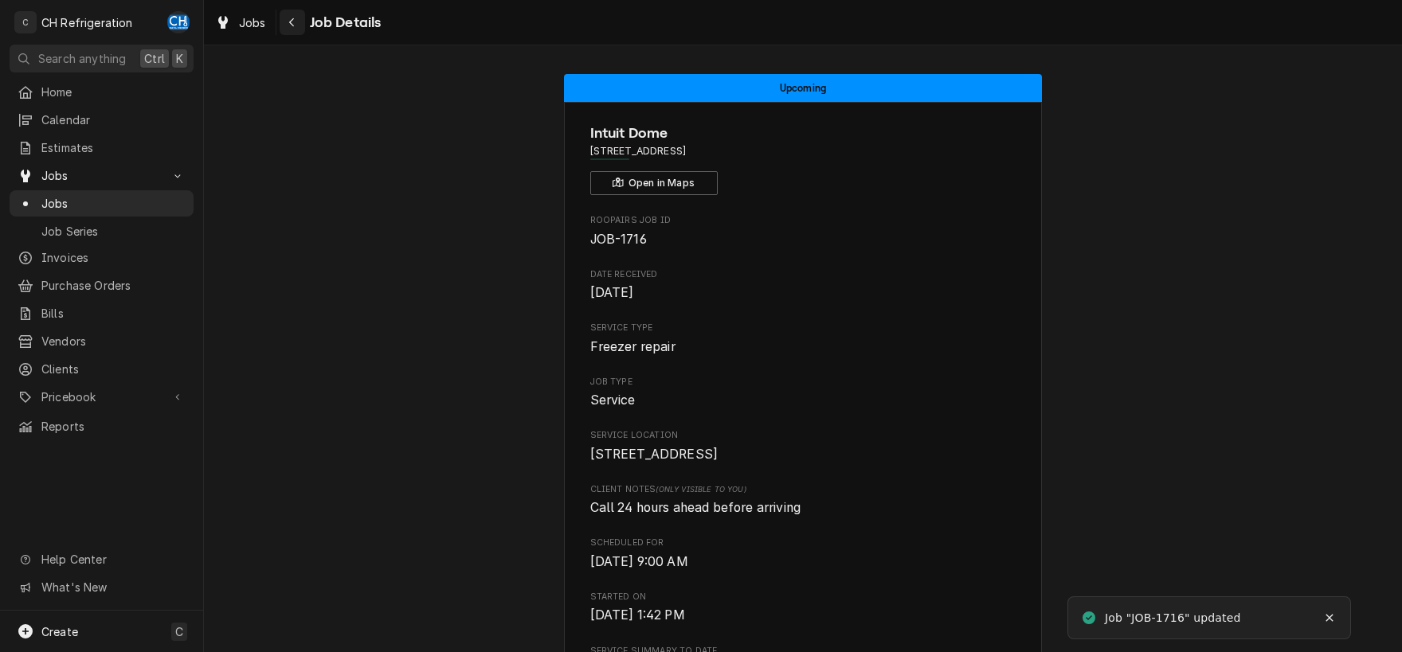
click at [289, 25] on icon "Navigate back" at bounding box center [291, 22] width 7 height 11
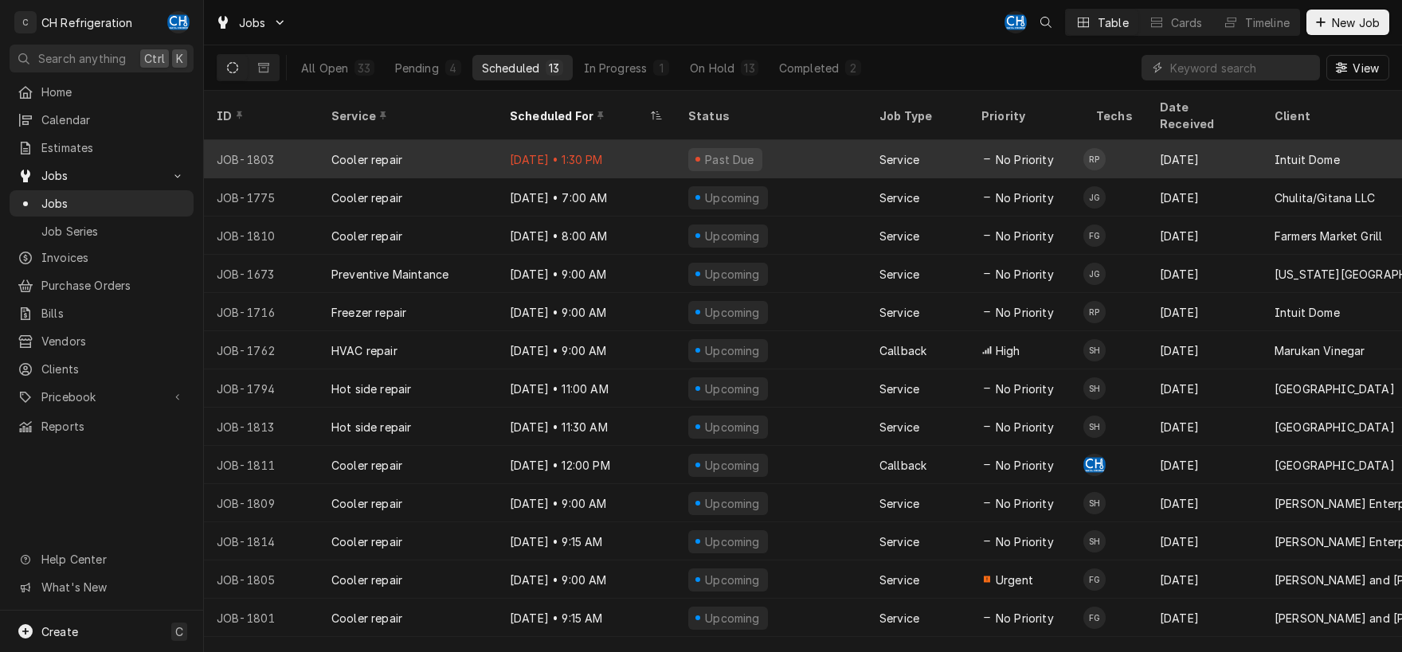
click at [786, 148] on div "Past Due" at bounding box center [771, 159] width 191 height 38
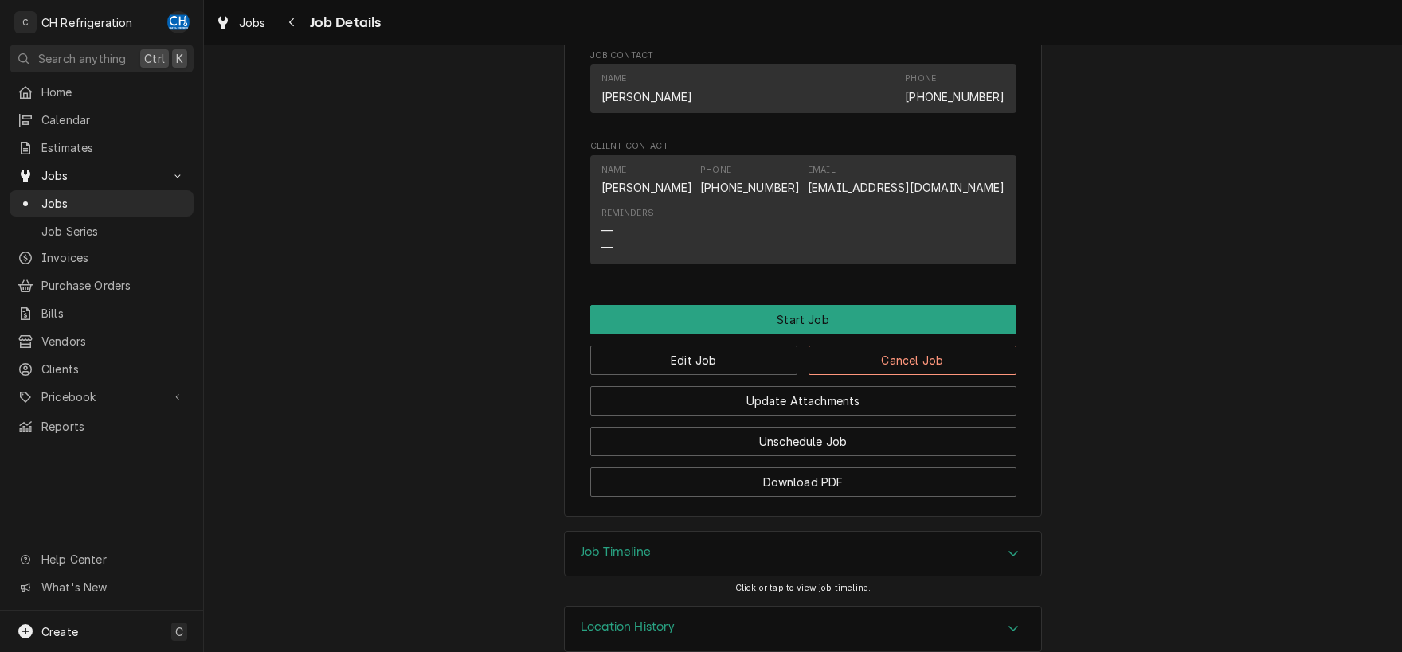
scroll to position [950, 0]
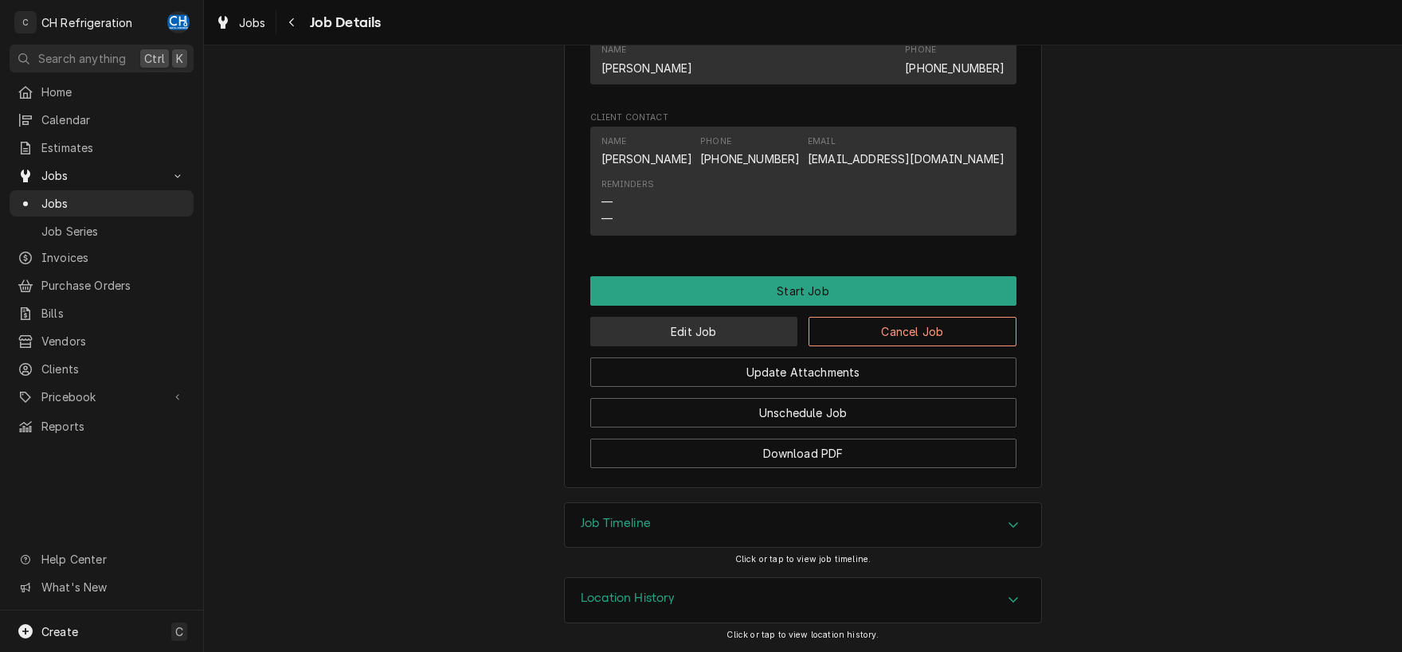
click at [727, 331] on button "Edit Job" at bounding box center [694, 331] width 208 height 29
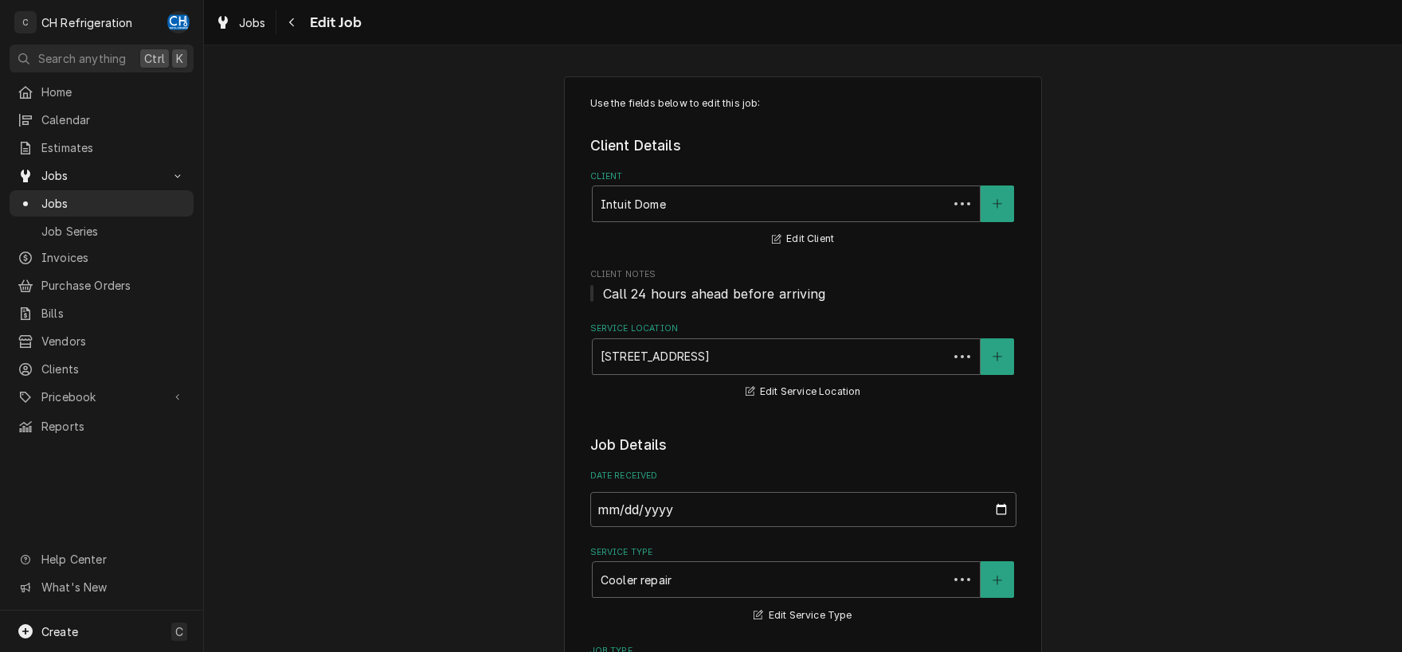
type textarea "x"
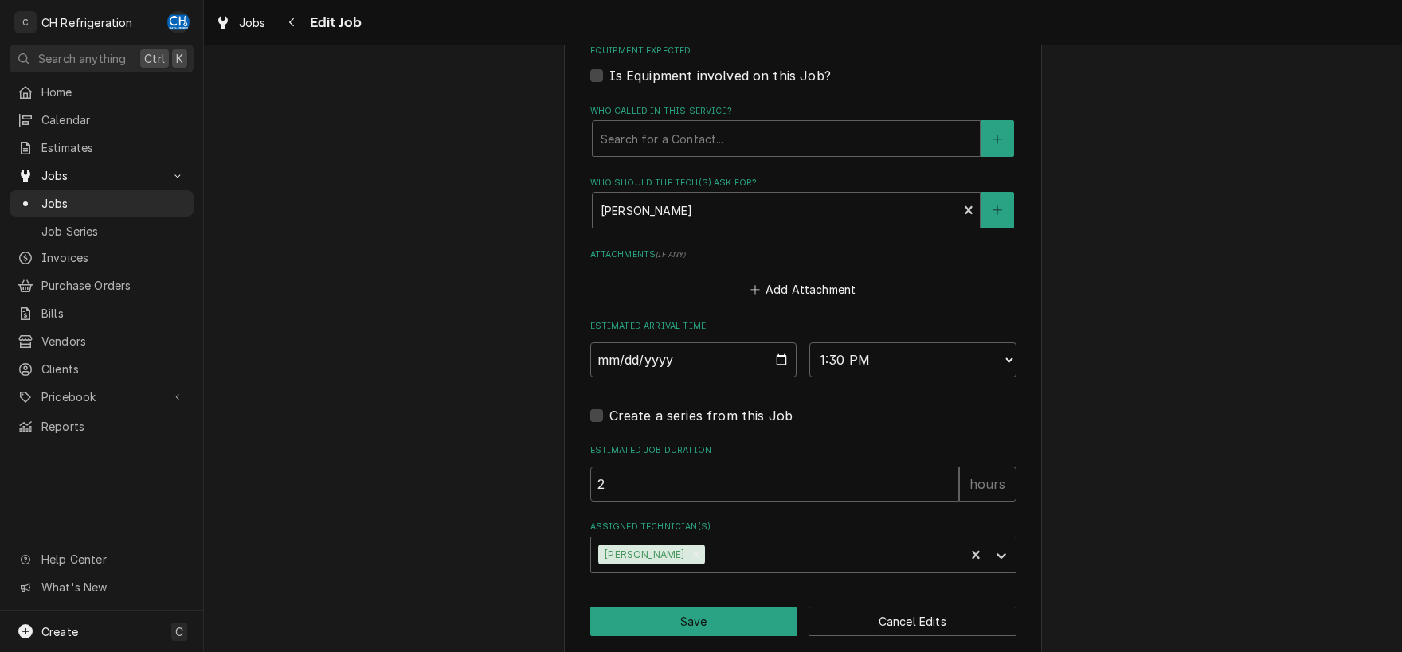
scroll to position [1067, 0]
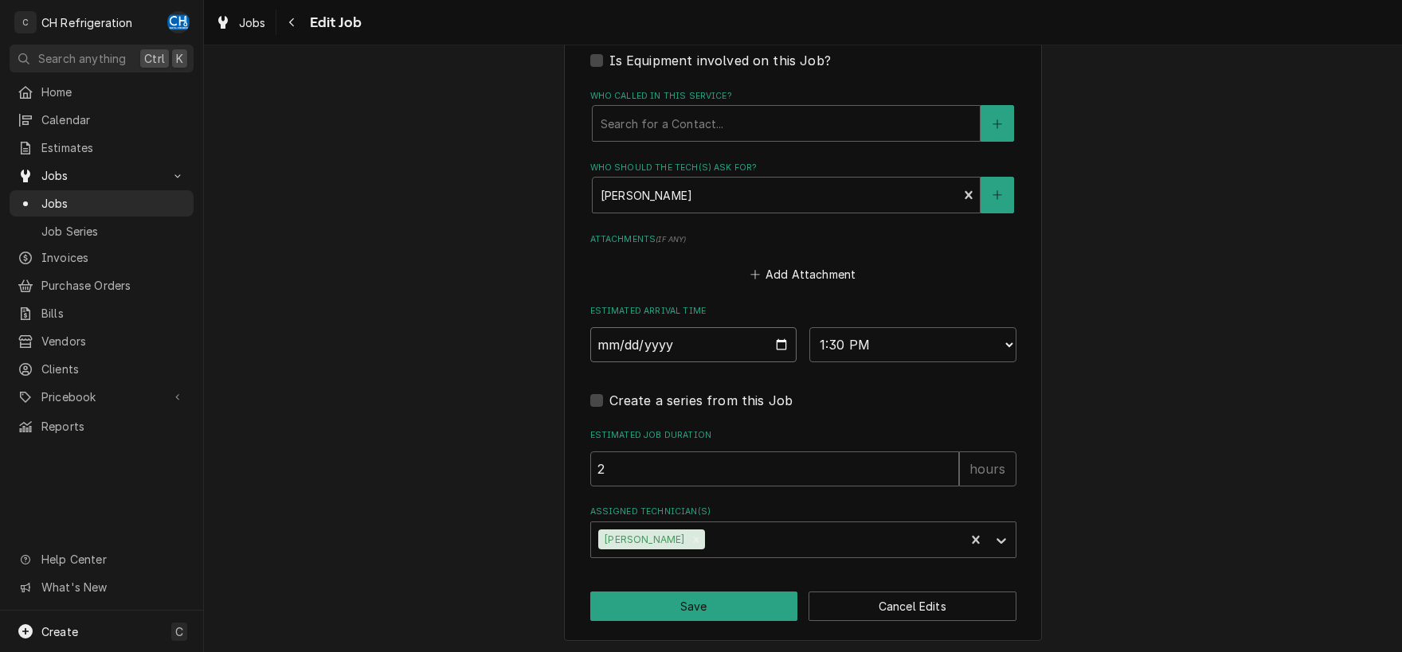
click at [780, 342] on input "2025-08-26" at bounding box center [693, 344] width 207 height 35
type input "2025-08-27"
type textarea "x"
click at [809, 327] on select "AM / PM 6:00 AM 6:15 AM 6:30 AM 6:45 AM 7:00 AM 7:15 AM 7:30 AM 7:45 AM 8:00 AM…" at bounding box center [912, 344] width 207 height 35
select select "09:00:00"
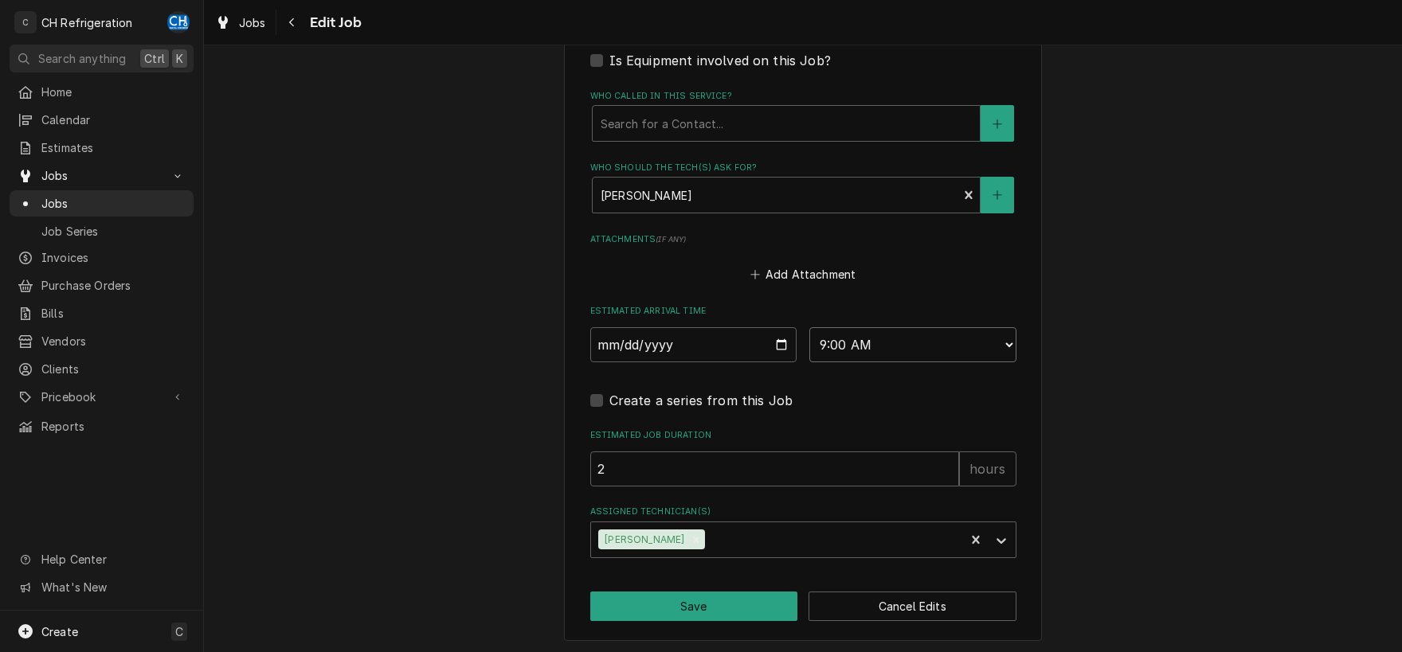
click option "9:00 AM" at bounding box center [0, 0] width 0 height 0
click at [695, 602] on button "Save" at bounding box center [694, 606] width 208 height 29
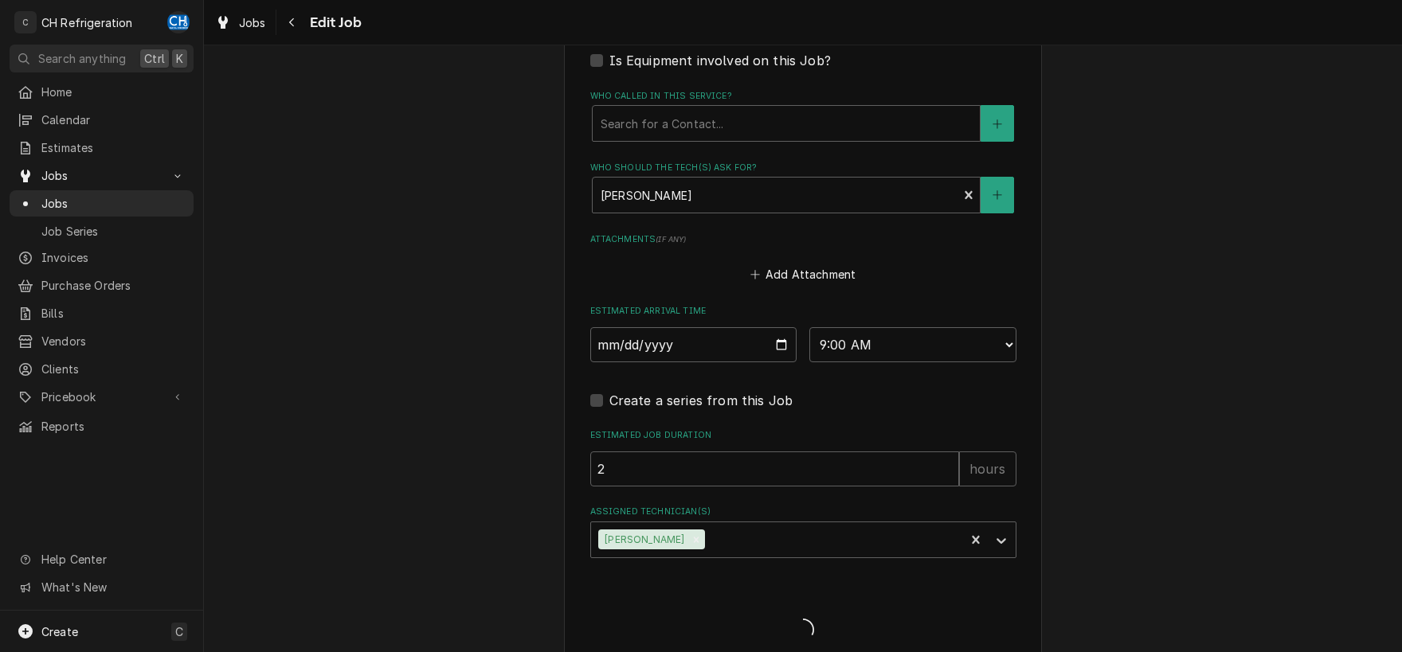
type textarea "x"
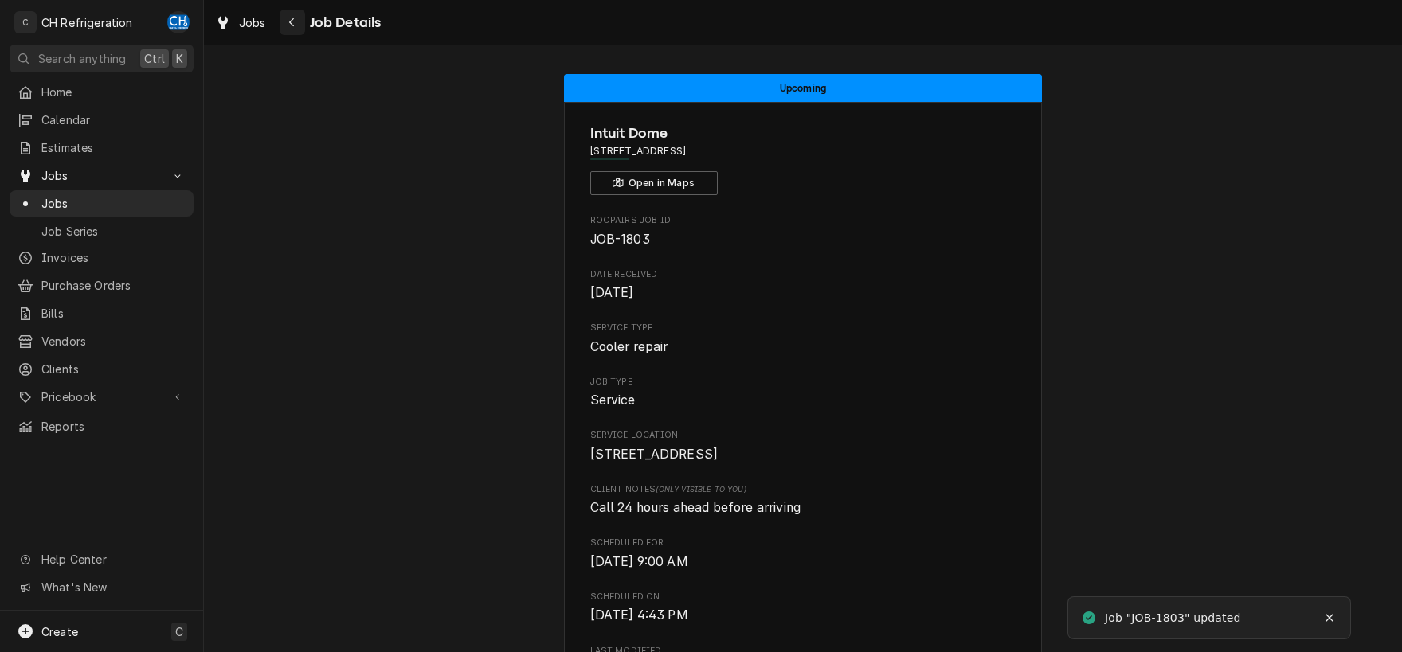
click at [293, 20] on icon "Navigate back" at bounding box center [291, 22] width 5 height 9
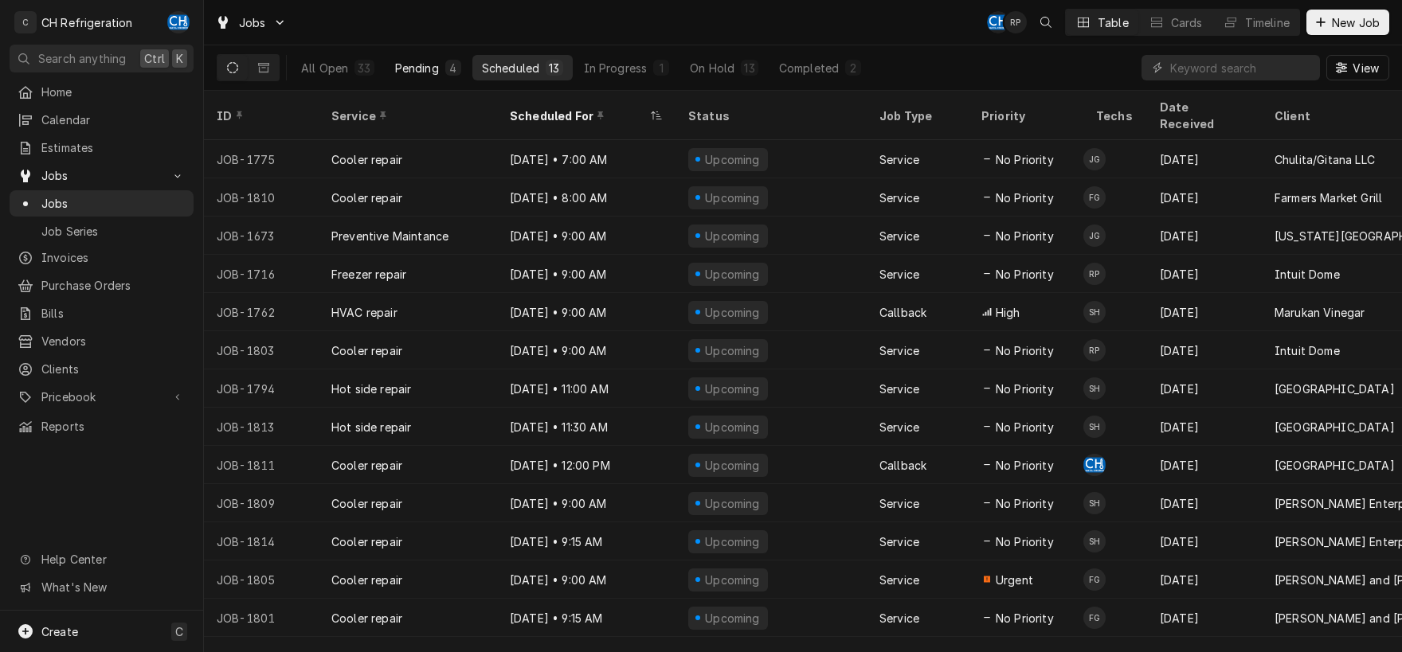
click at [398, 69] on div "Pending" at bounding box center [417, 68] width 44 height 17
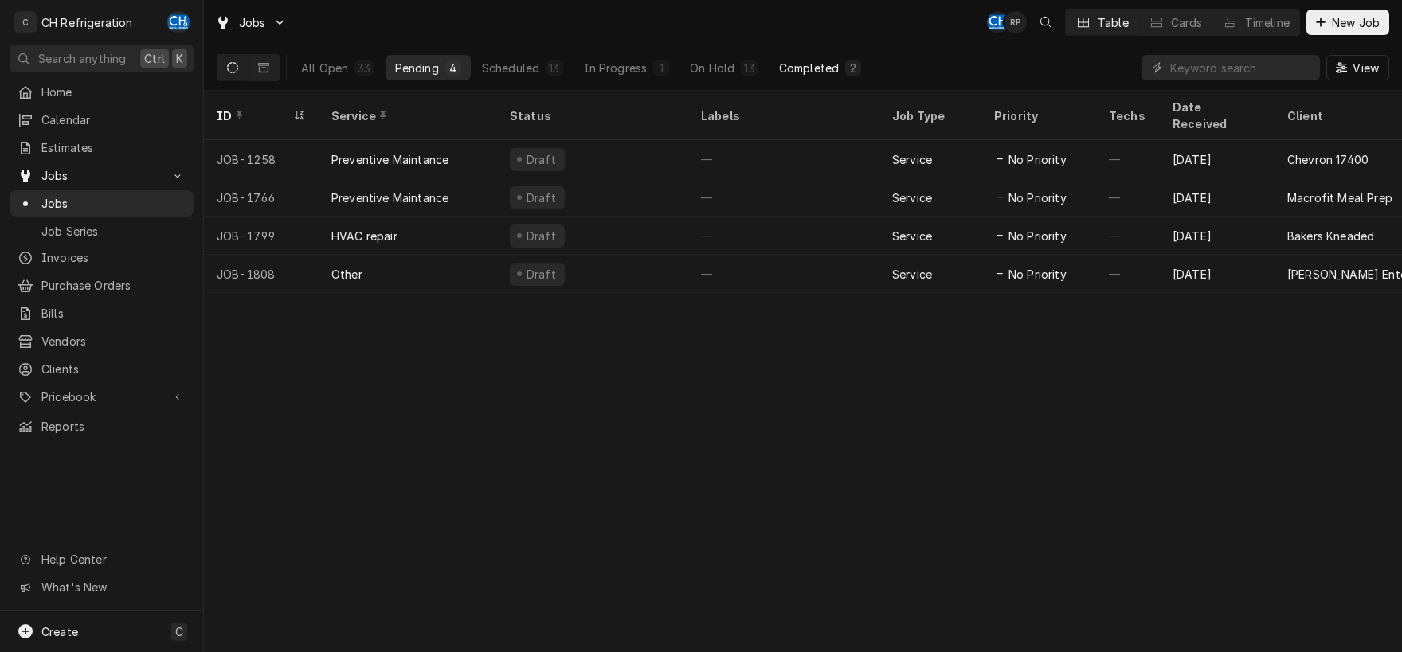
click at [799, 65] on div "Completed" at bounding box center [809, 68] width 60 height 17
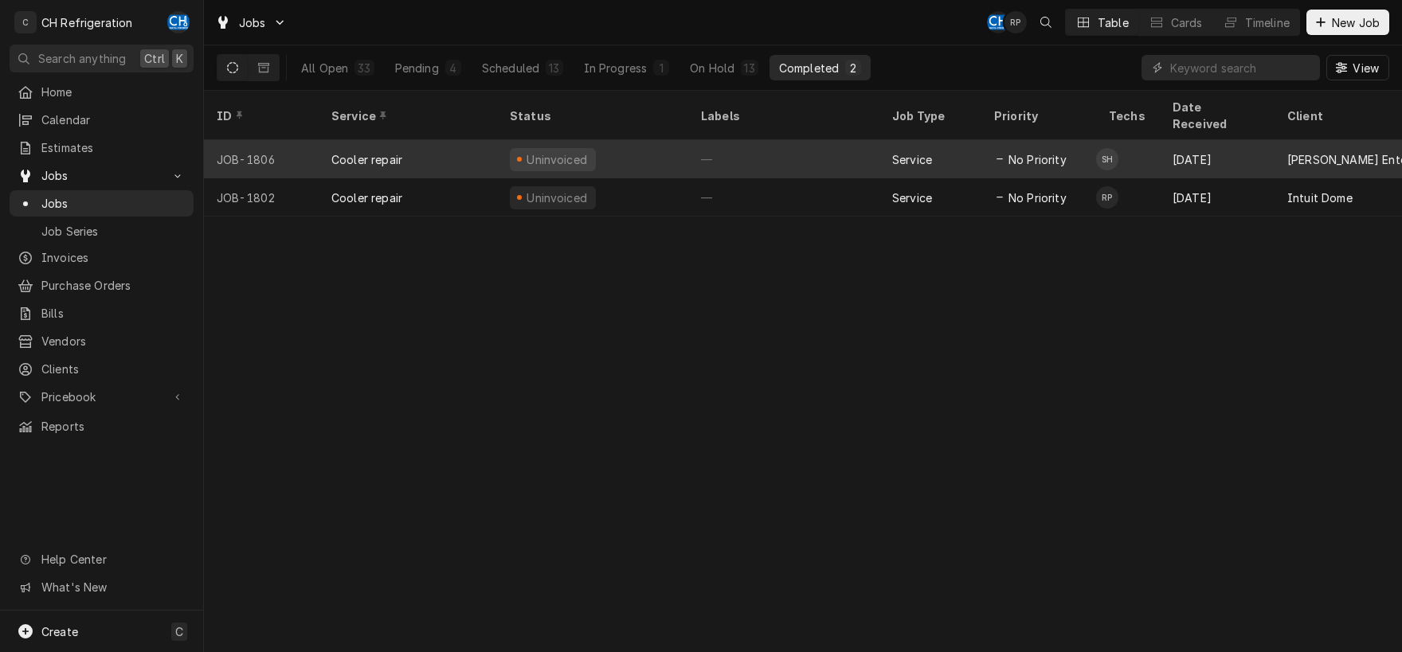
click at [711, 140] on div "—" at bounding box center [783, 159] width 191 height 38
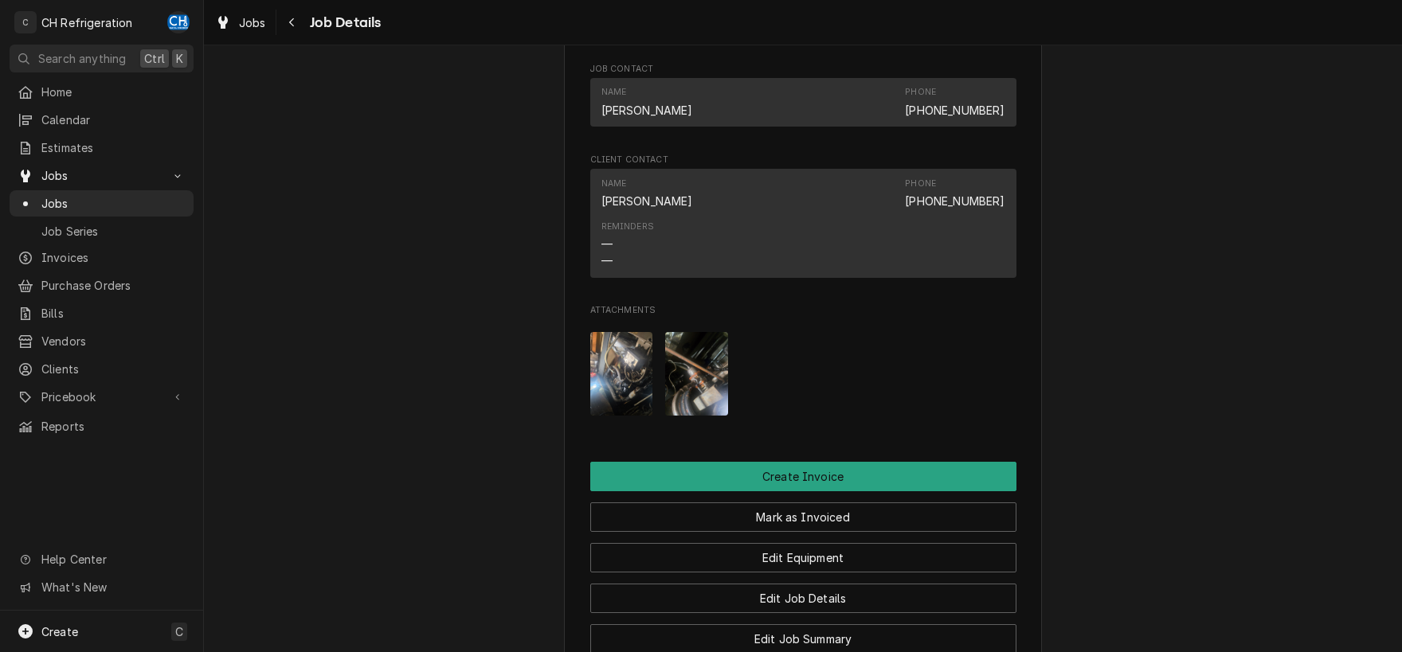
scroll to position [1547, 0]
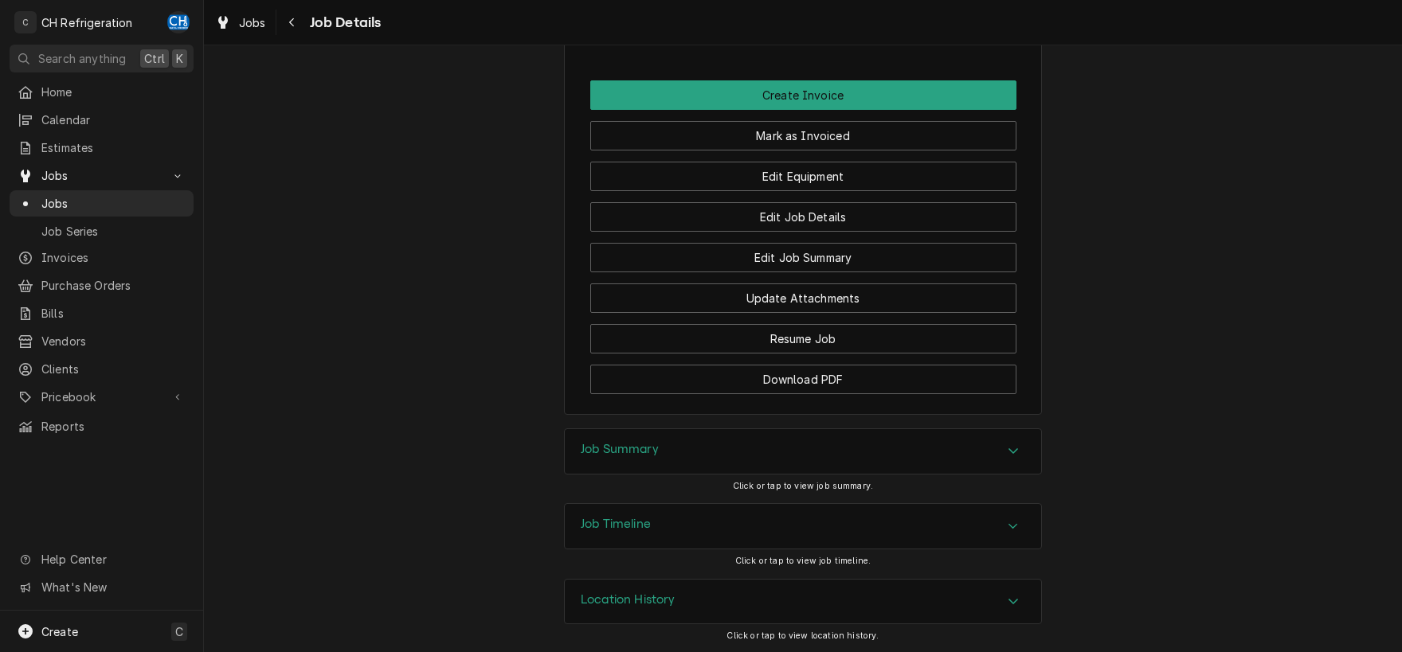
drag, startPoint x: 1013, startPoint y: 452, endPoint x: 1105, endPoint y: 328, distance: 154.2
click at [1013, 451] on icon "Accordion Header" at bounding box center [1013, 451] width 11 height 13
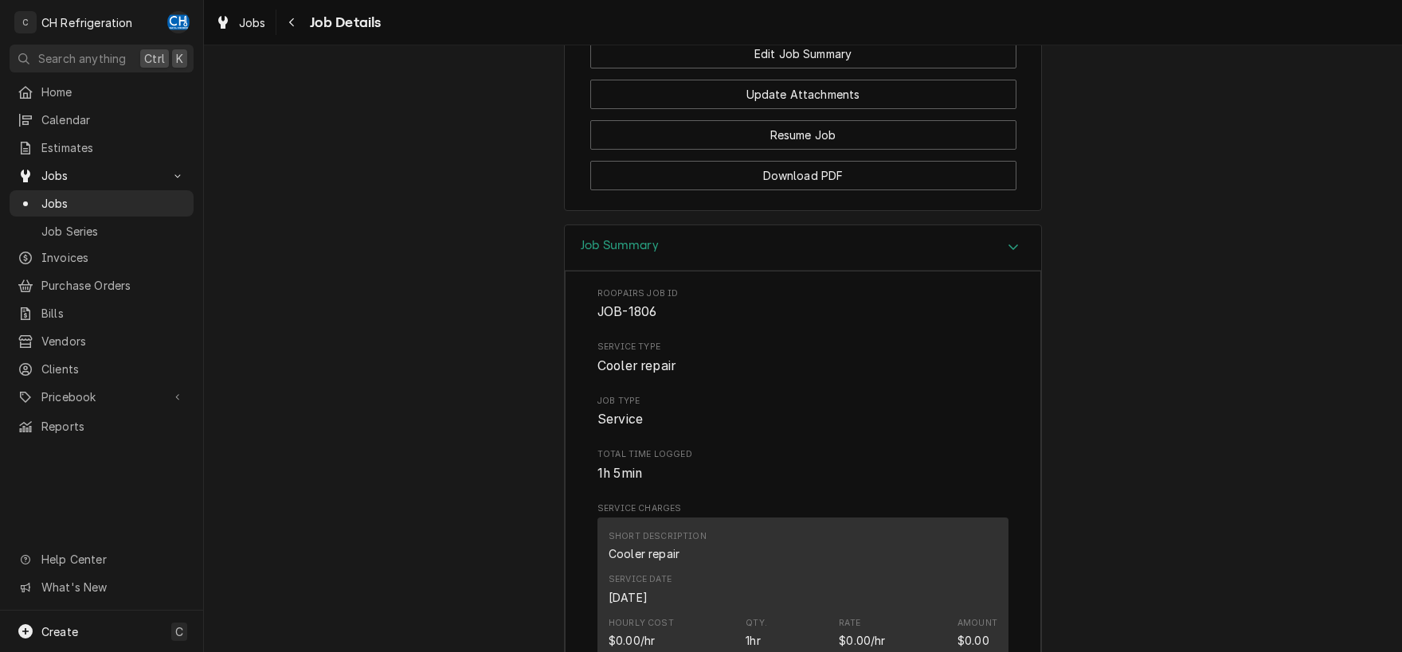
scroll to position [1346, 0]
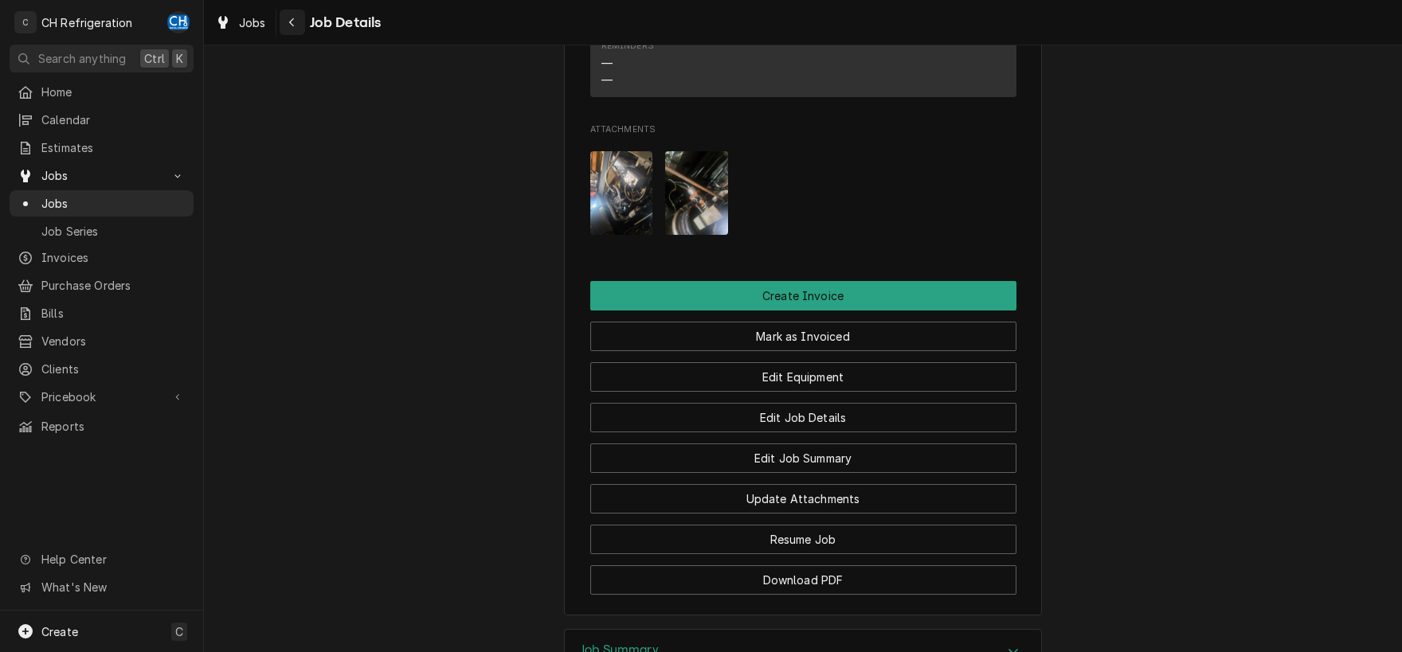
click at [294, 26] on icon "Navigate back" at bounding box center [291, 22] width 7 height 11
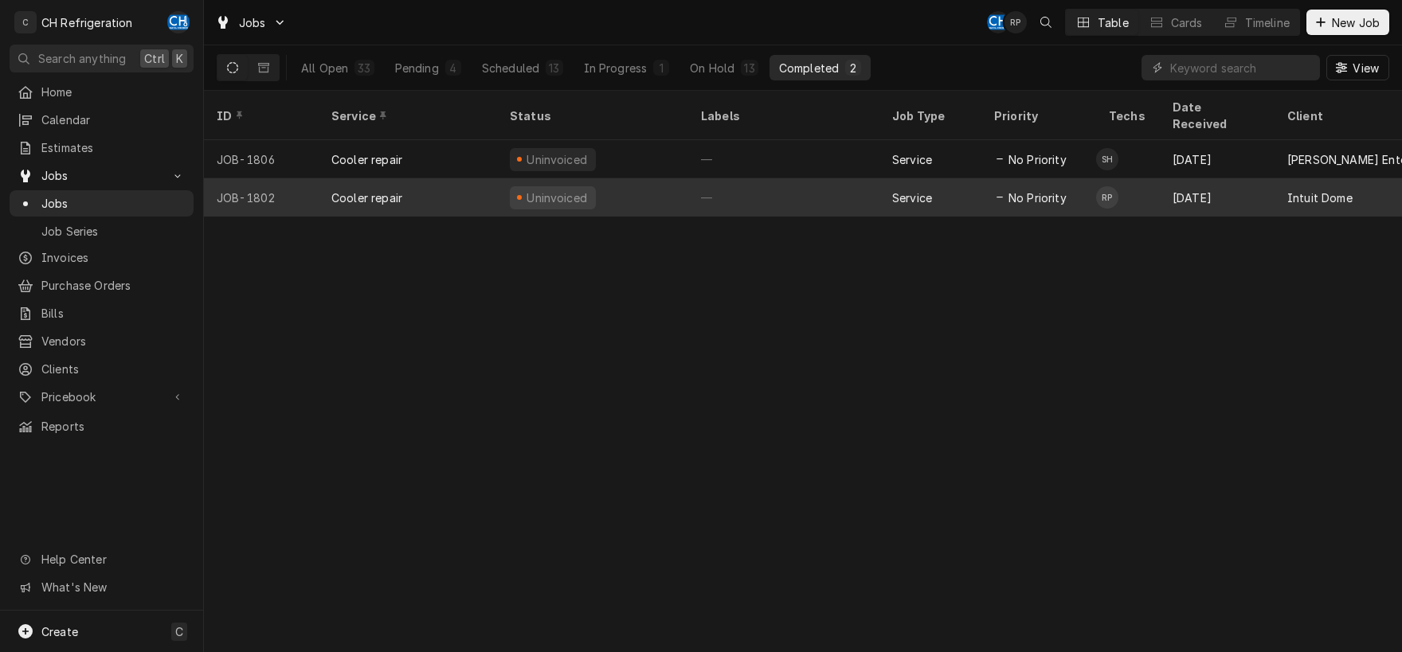
click at [781, 178] on div "—" at bounding box center [783, 197] width 191 height 38
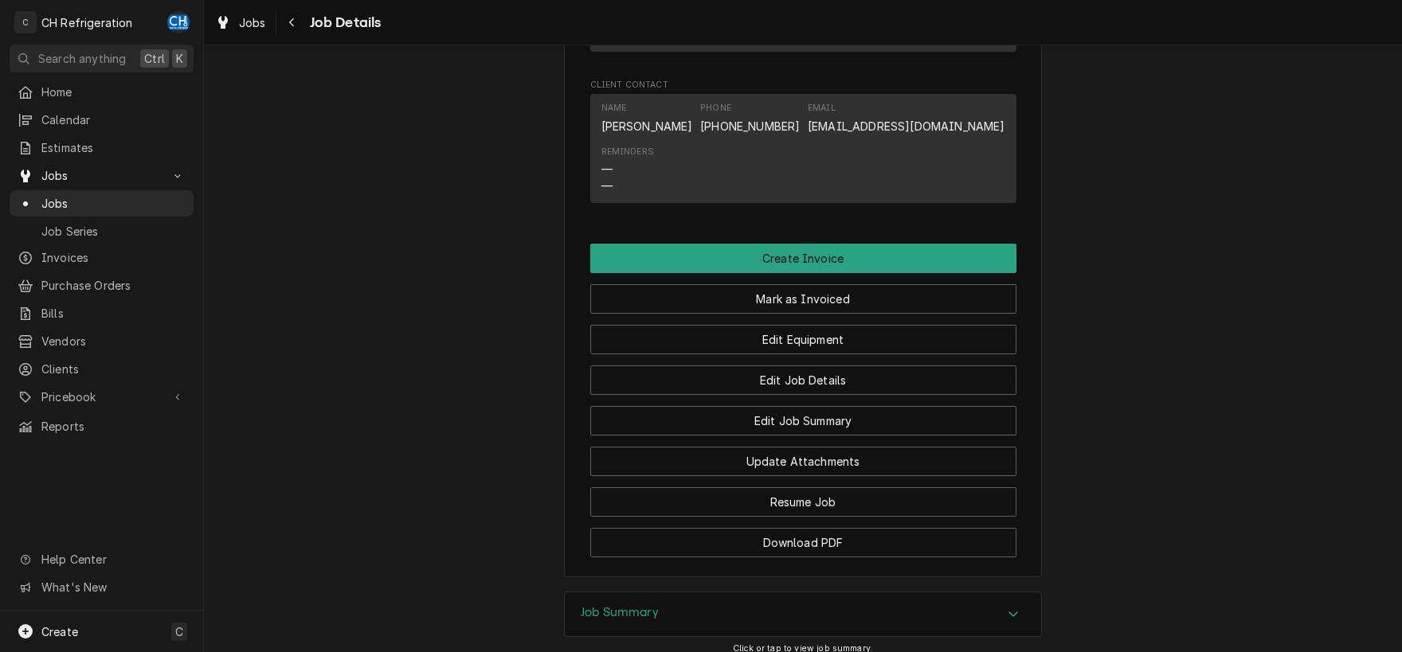
scroll to position [1181, 0]
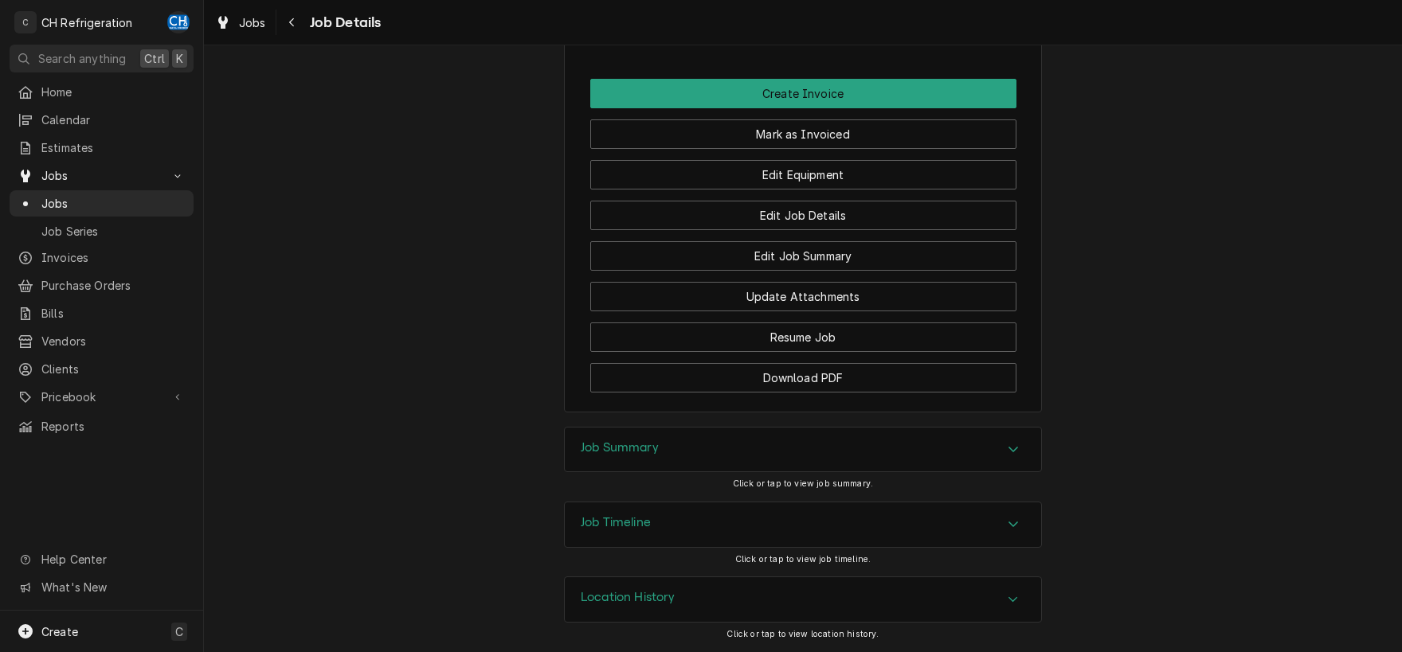
click at [1013, 458] on div "Accordion Header" at bounding box center [1013, 450] width 24 height 19
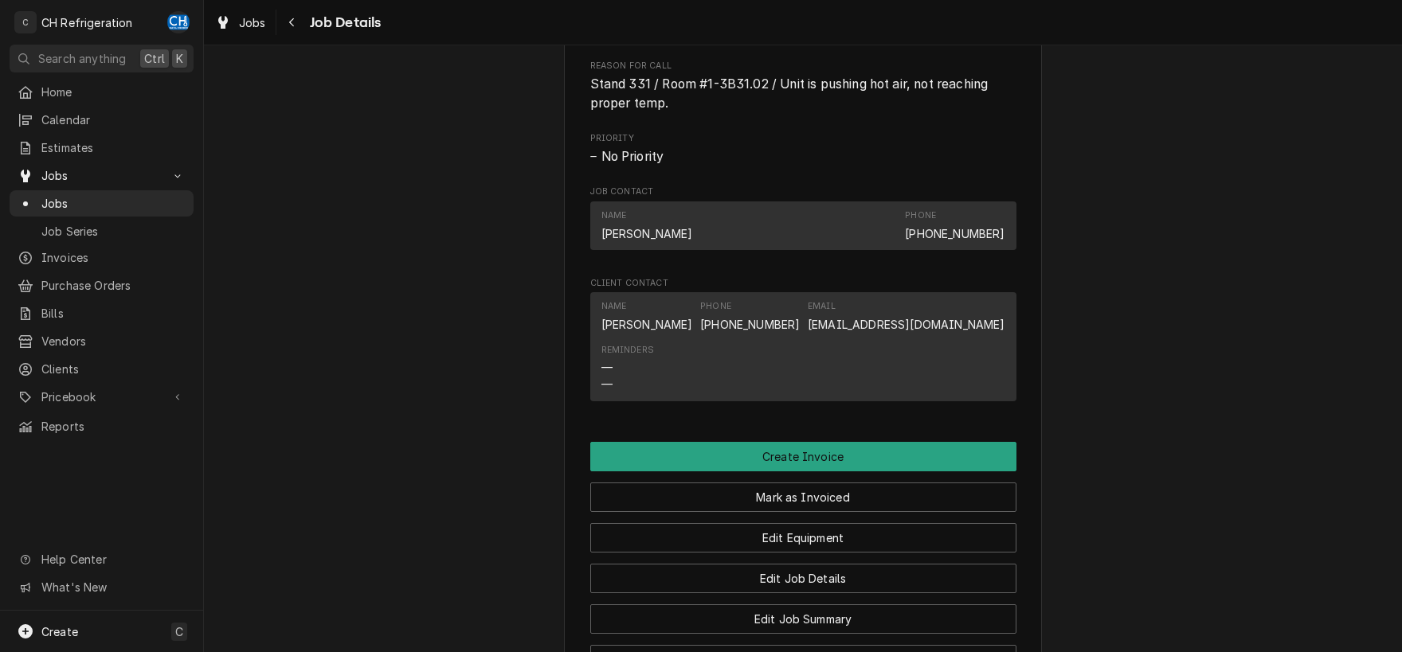
scroll to position [0, 0]
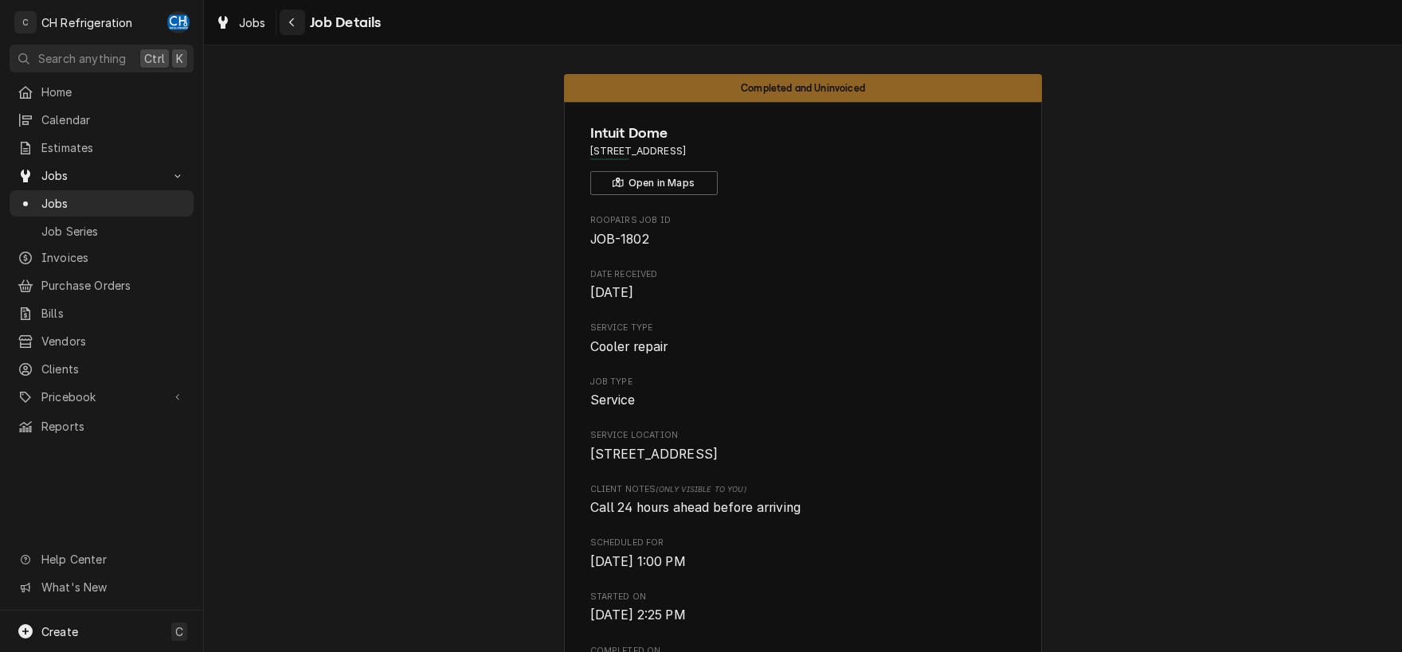
click at [300, 21] on div "Navigate back" at bounding box center [292, 22] width 16 height 16
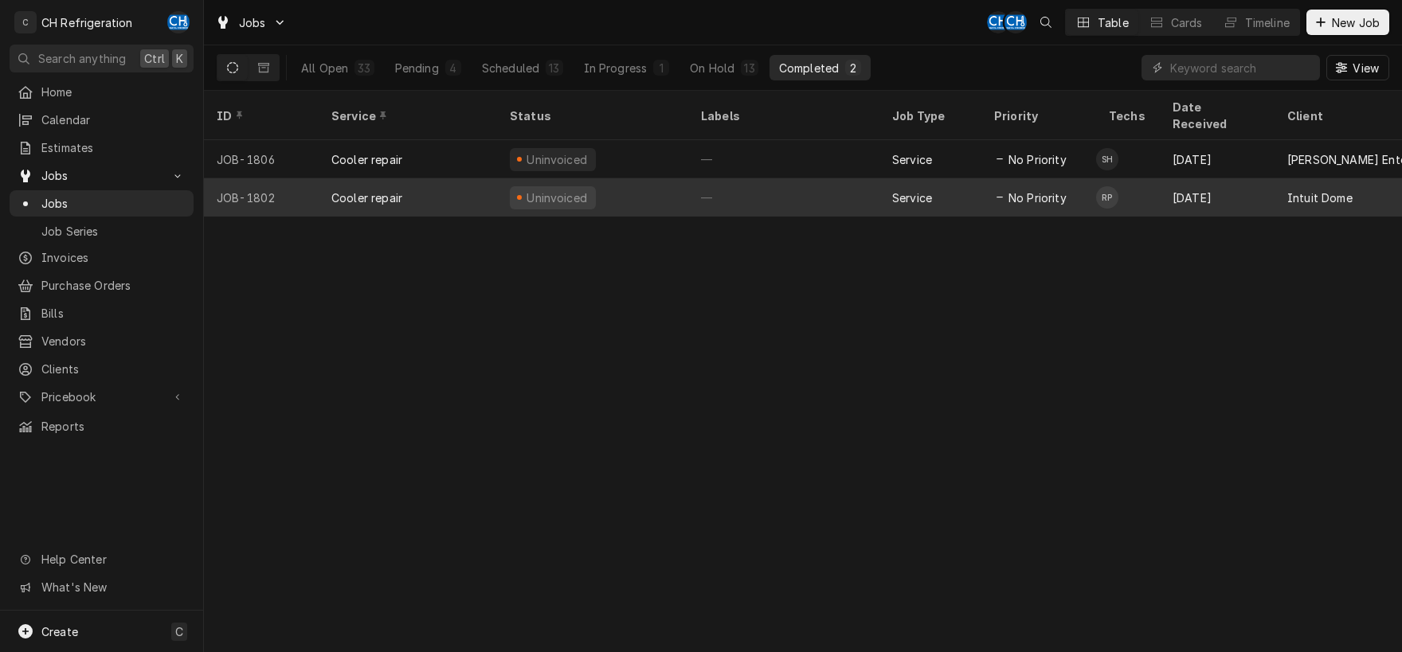
click at [773, 178] on div "—" at bounding box center [783, 197] width 191 height 38
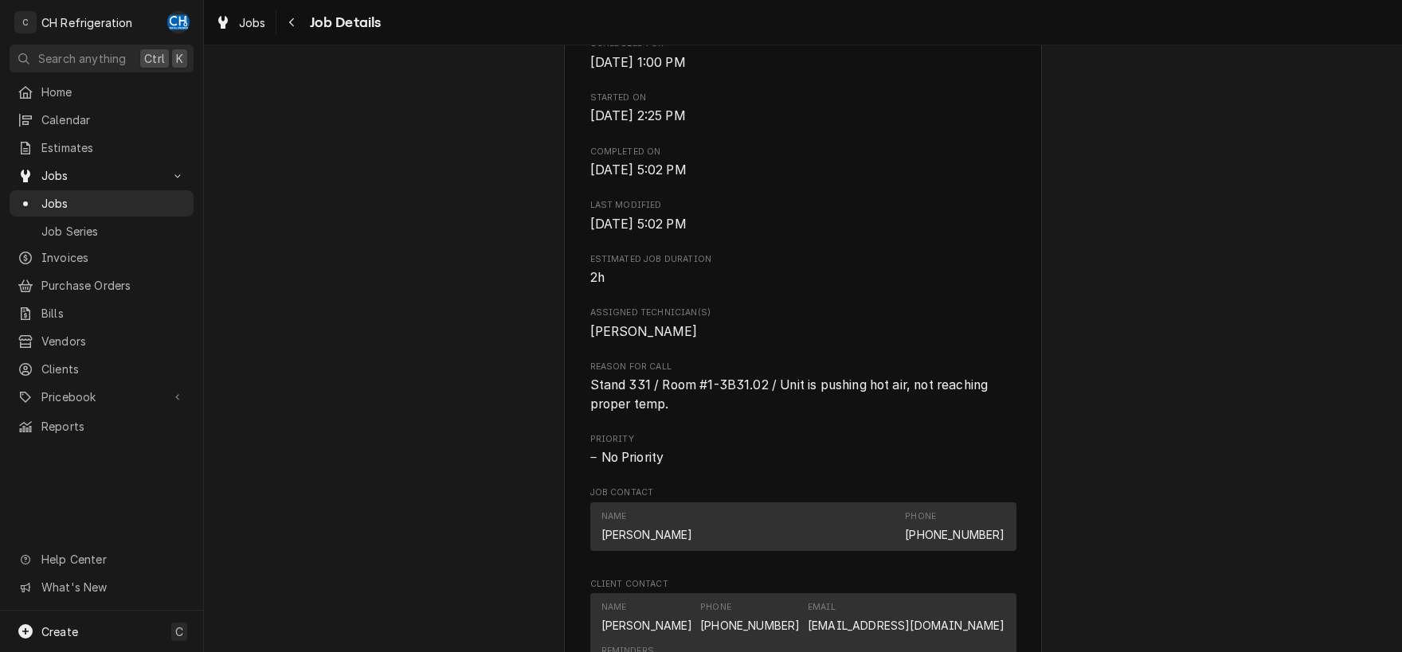
scroll to position [1181, 0]
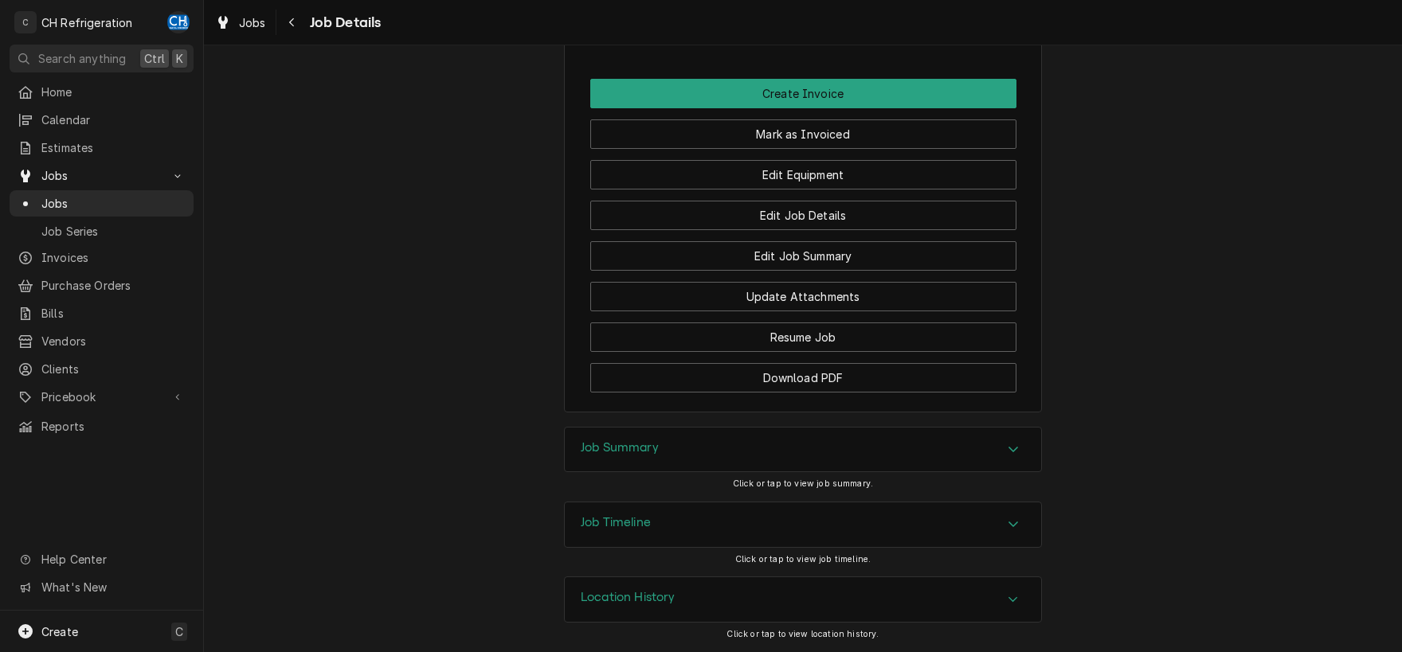
click at [1009, 443] on div "Accordion Header" at bounding box center [1013, 450] width 24 height 19
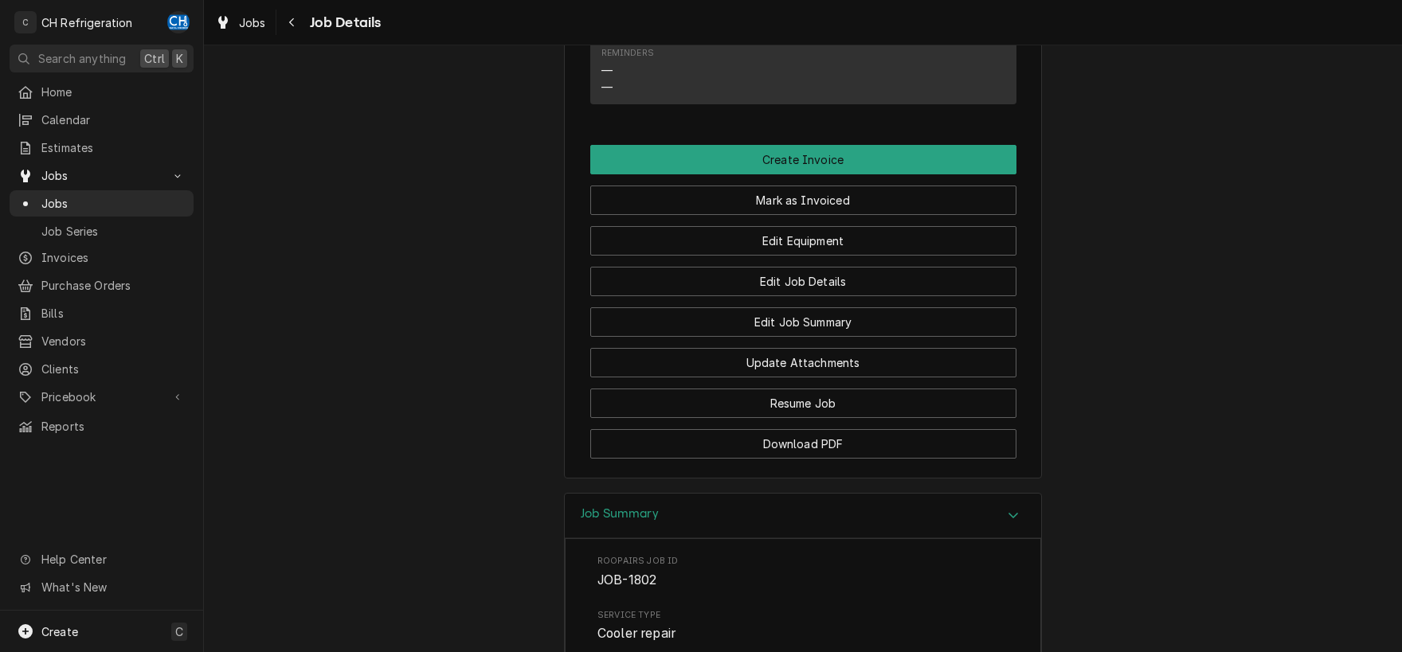
scroll to position [1764, 0]
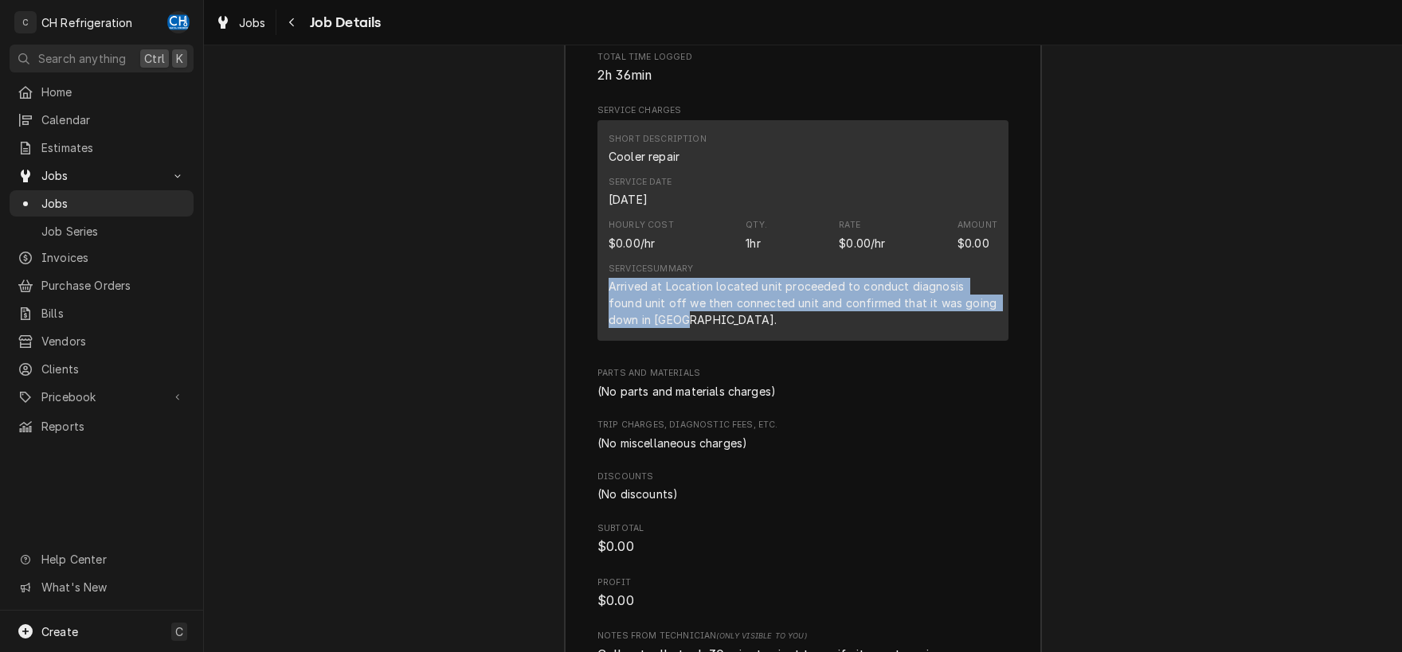
drag, startPoint x: 609, startPoint y: 303, endPoint x: 697, endPoint y: 335, distance: 93.5
click at [697, 328] on div "Arrived at Location located unit proceeded to conduct diagnosis found unit off …" at bounding box center [803, 303] width 389 height 50
copy div "Arrived at Location located unit proceeded to conduct diagnosis found unit off …"
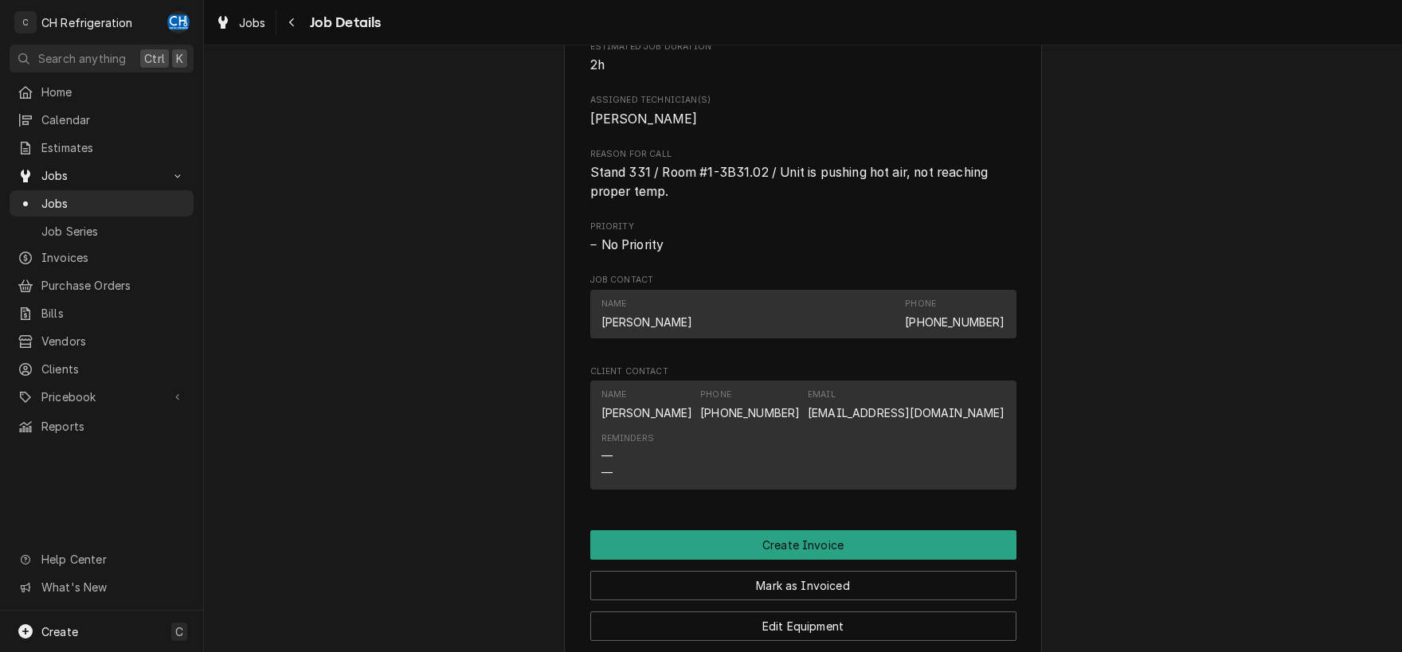
scroll to position [832, 0]
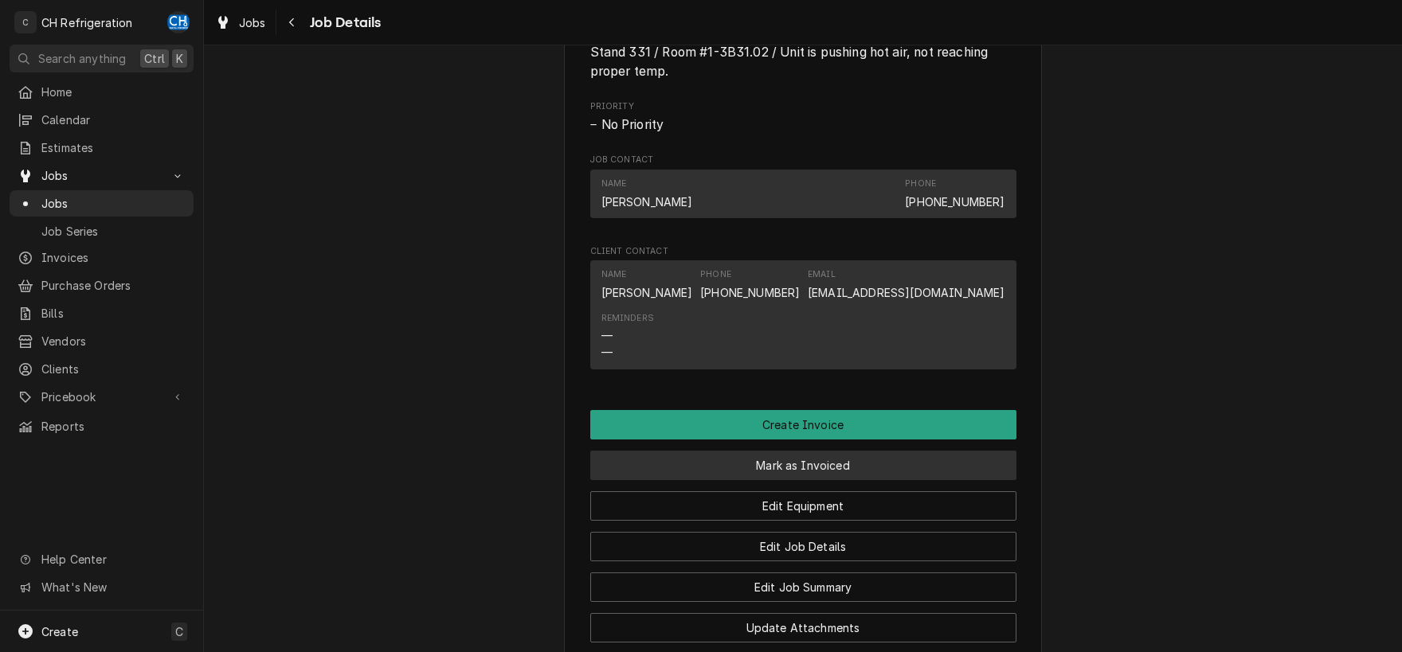
click at [834, 480] on button "Mark as Invoiced" at bounding box center [803, 465] width 426 height 29
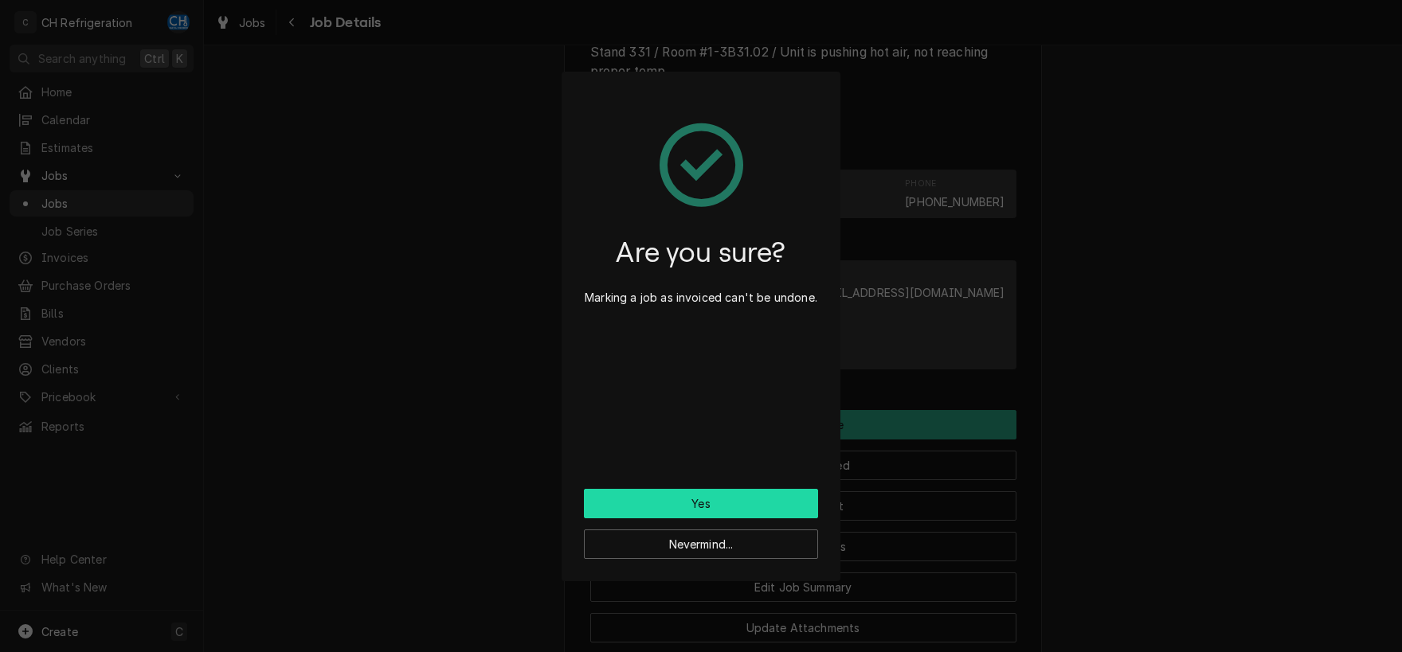
click at [697, 510] on button "Yes" at bounding box center [701, 503] width 234 height 29
